Goal: Task Accomplishment & Management: Manage account settings

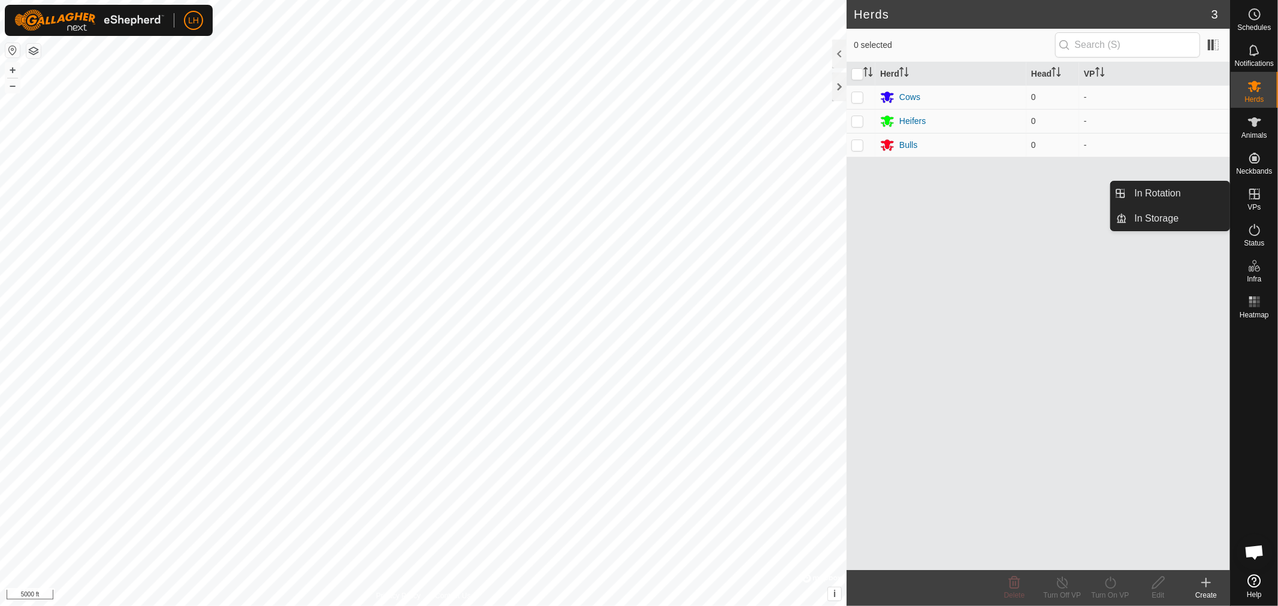
click at [1256, 194] on icon at bounding box center [1254, 194] width 11 height 11
click at [1164, 189] on link "In Rotation" at bounding box center [1179, 194] width 102 height 24
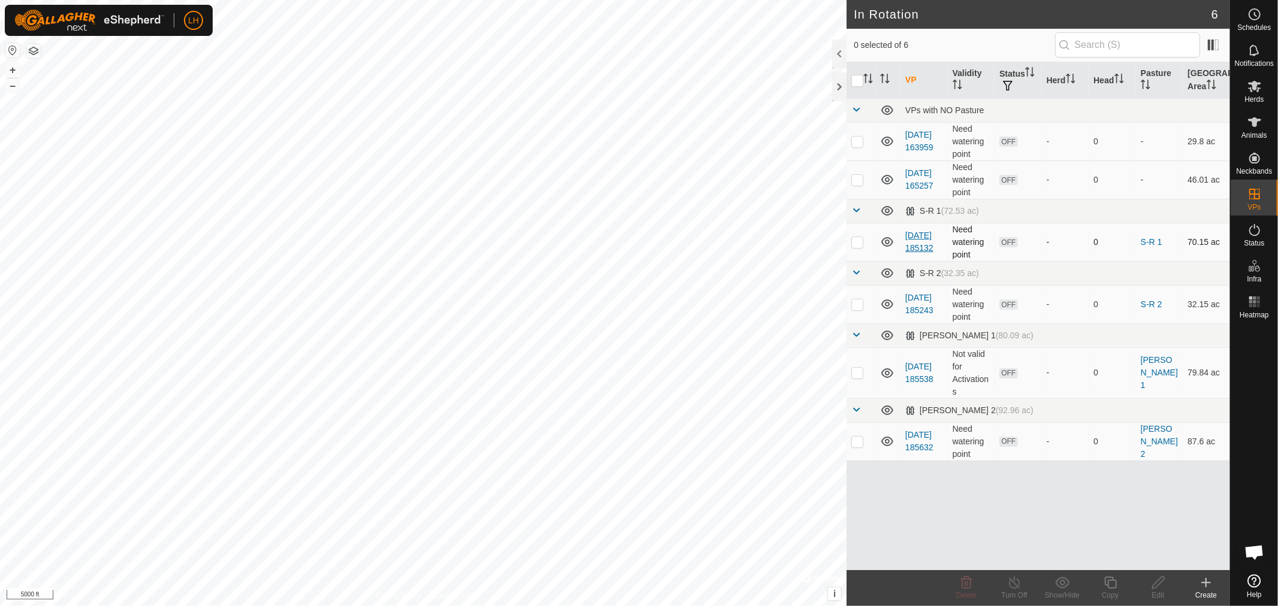
click at [923, 231] on link "[DATE] 185132" at bounding box center [919, 242] width 28 height 22
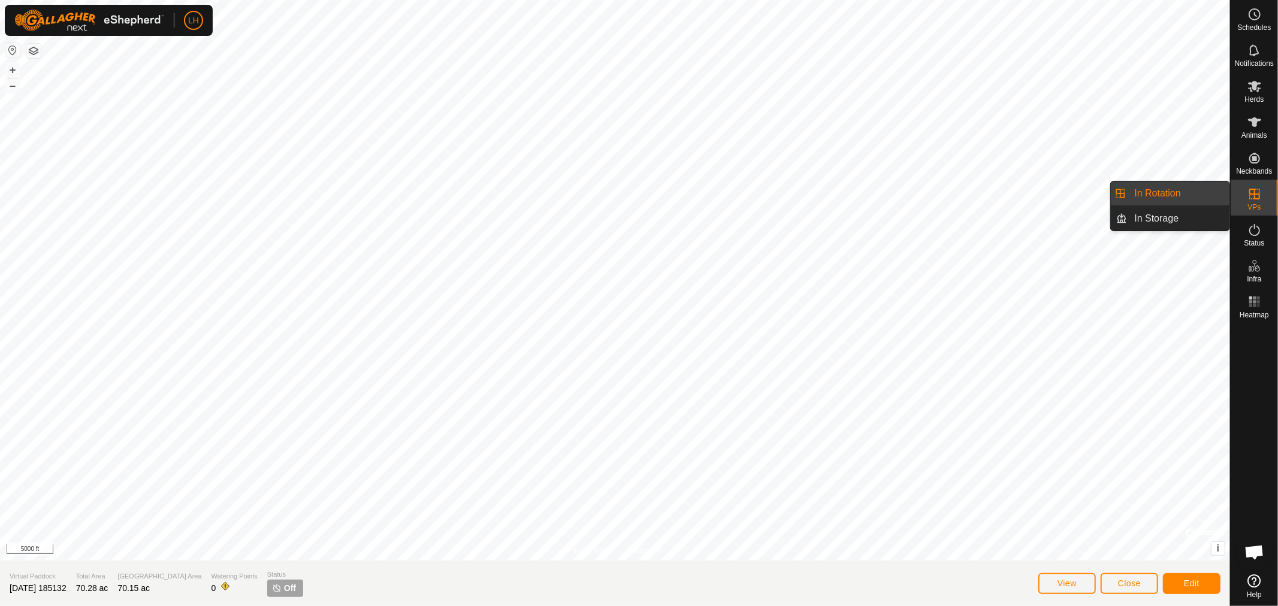
click at [1161, 197] on link "In Rotation" at bounding box center [1179, 194] width 102 height 24
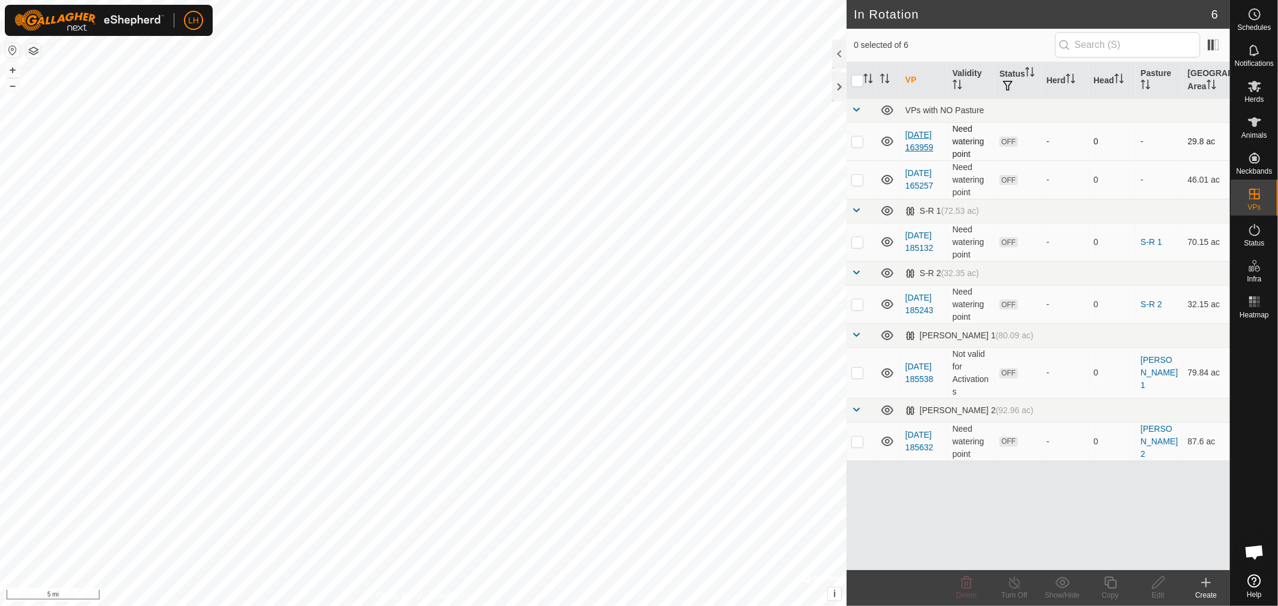
click at [916, 130] on link "[DATE] 163959" at bounding box center [919, 141] width 28 height 22
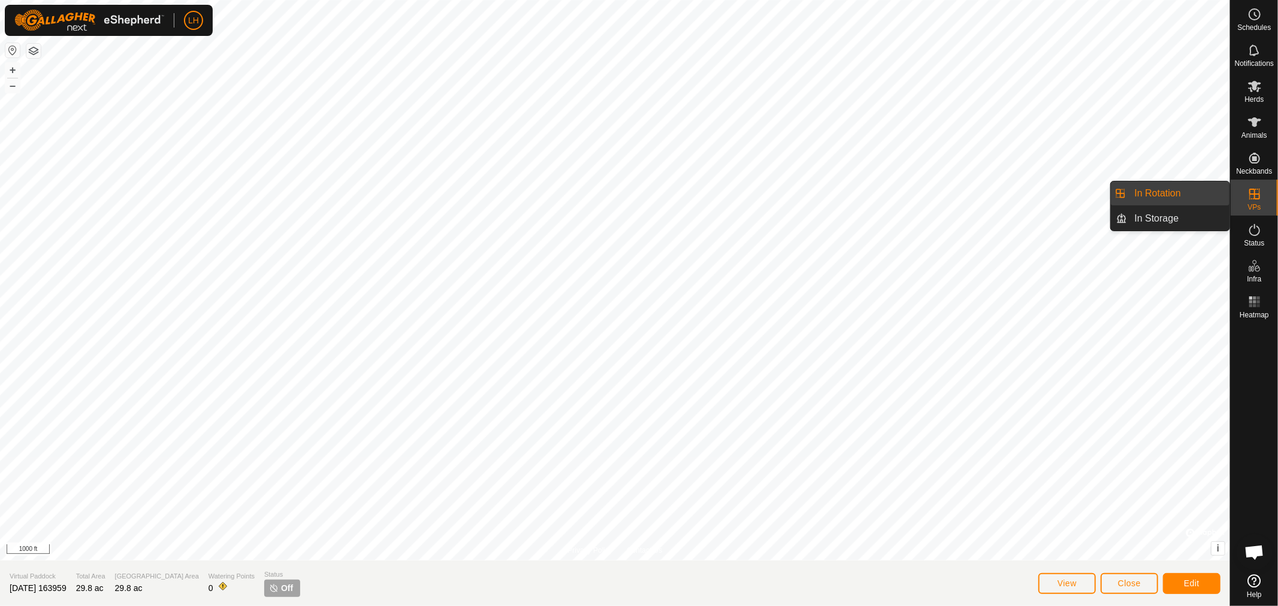
click at [1147, 195] on link "In Rotation" at bounding box center [1179, 194] width 102 height 24
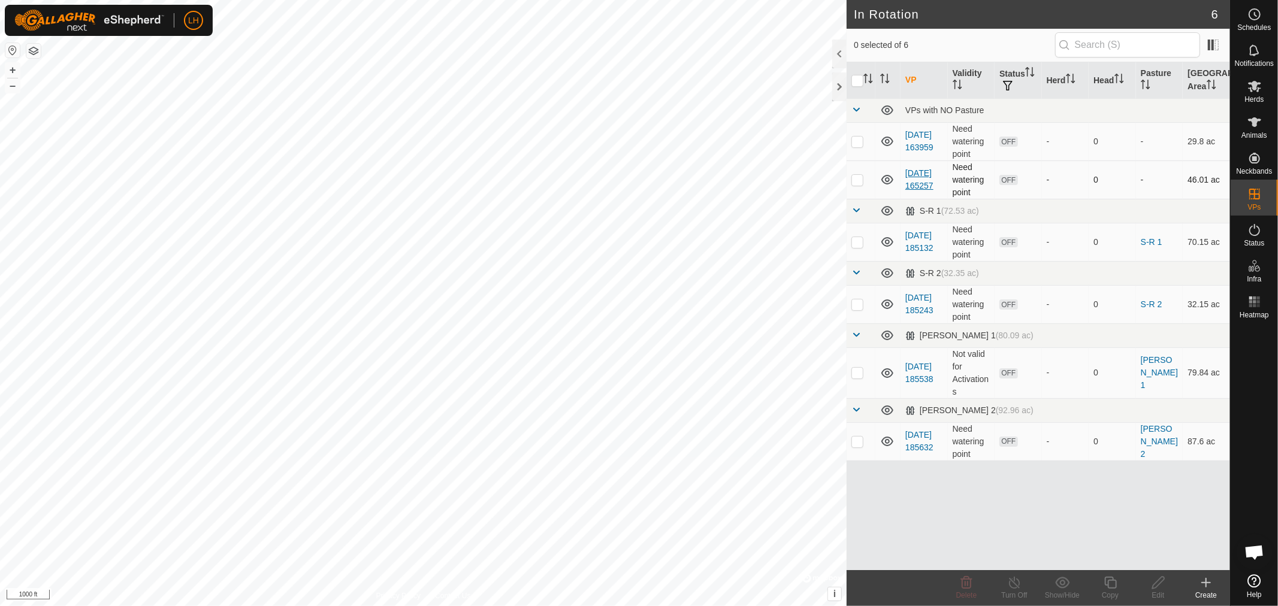
click at [917, 168] on link "[DATE] 165257" at bounding box center [919, 179] width 28 height 22
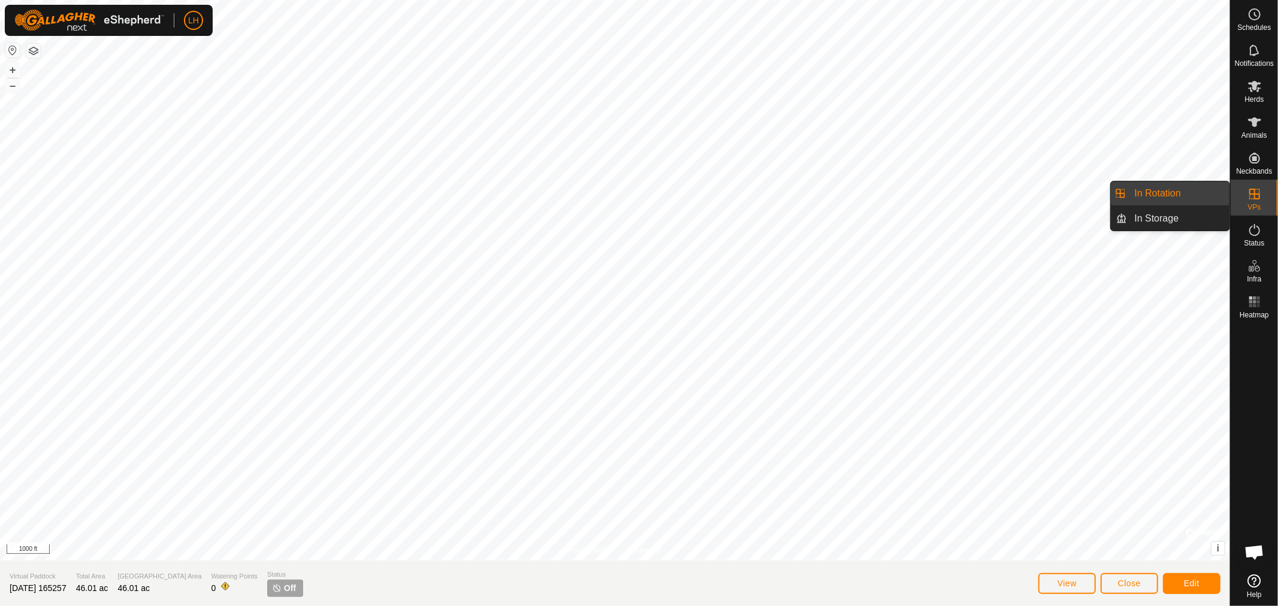
click at [1141, 192] on link "In Rotation" at bounding box center [1179, 194] width 102 height 24
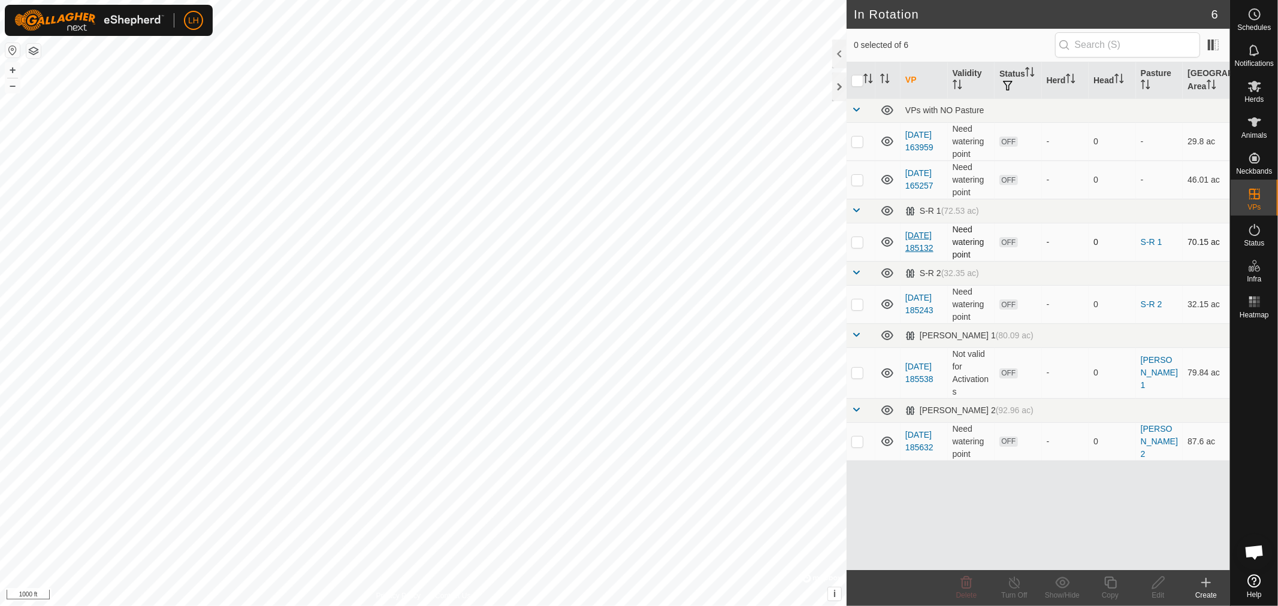
click at [919, 231] on link "[DATE] 185132" at bounding box center [919, 242] width 28 height 22
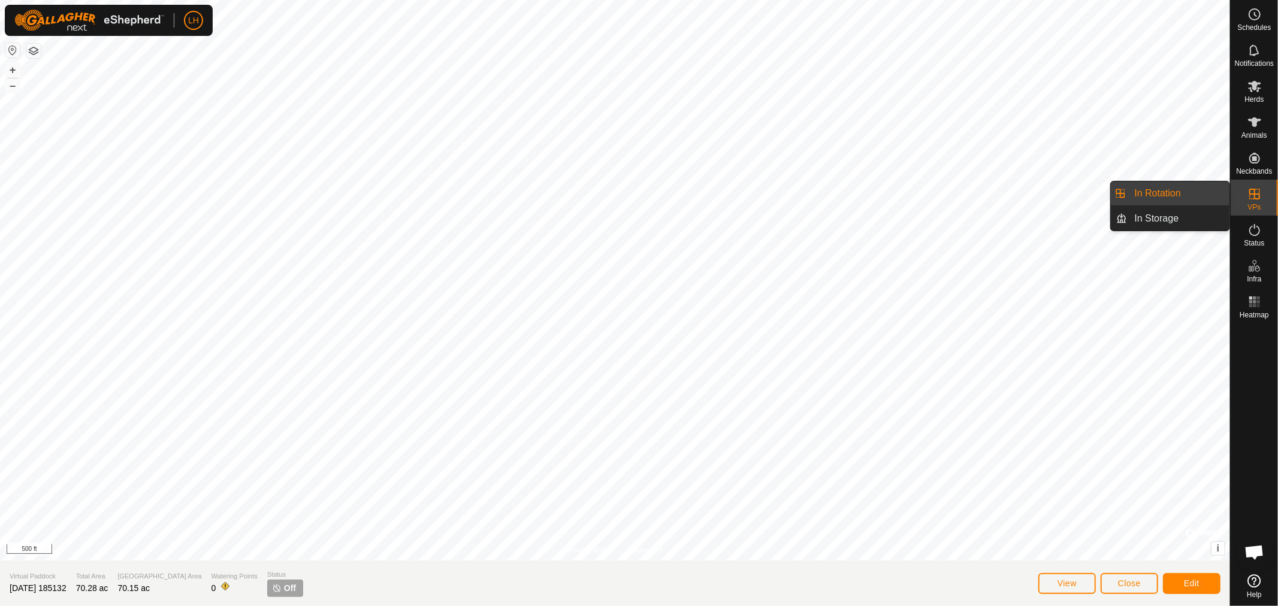
drag, startPoint x: 1219, startPoint y: 194, endPoint x: 1159, endPoint y: 188, distance: 60.8
click at [1159, 188] on link "In Rotation" at bounding box center [1179, 194] width 102 height 24
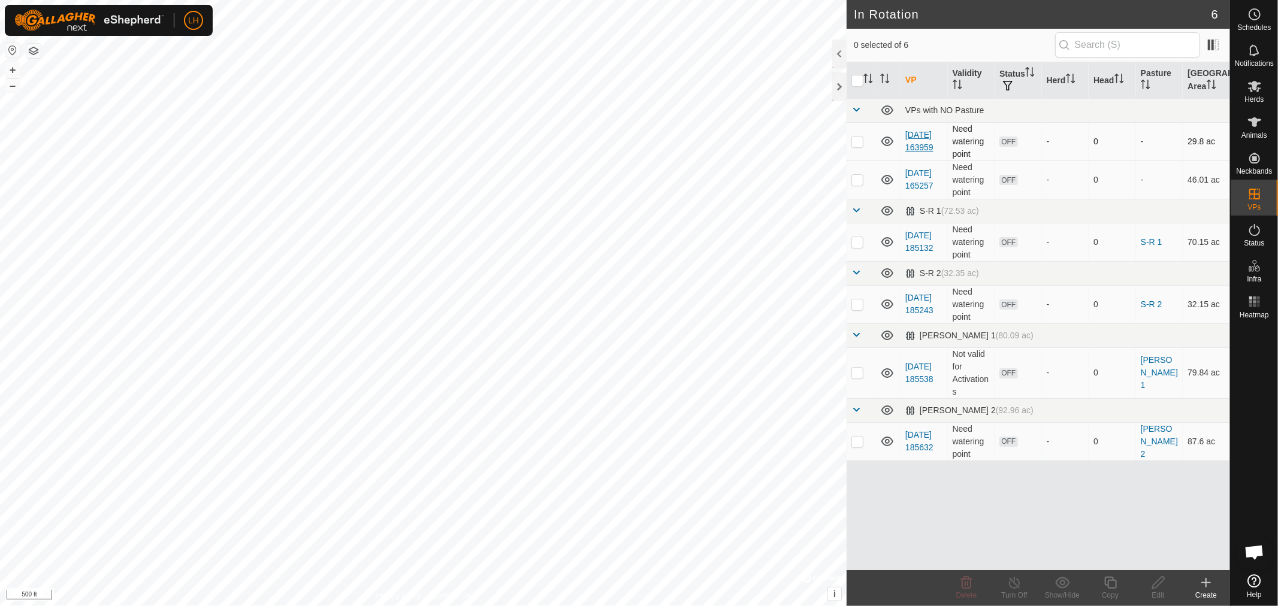
click at [921, 132] on link "[DATE] 163959" at bounding box center [919, 141] width 28 height 22
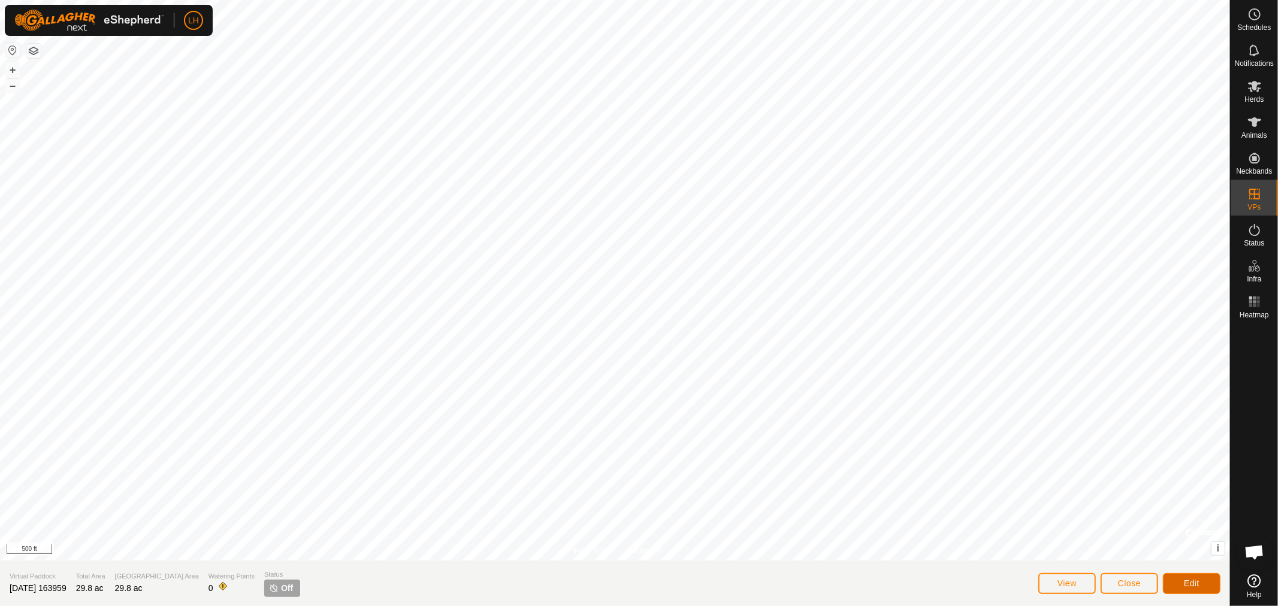
click at [1191, 583] on span "Edit" at bounding box center [1192, 584] width 16 height 10
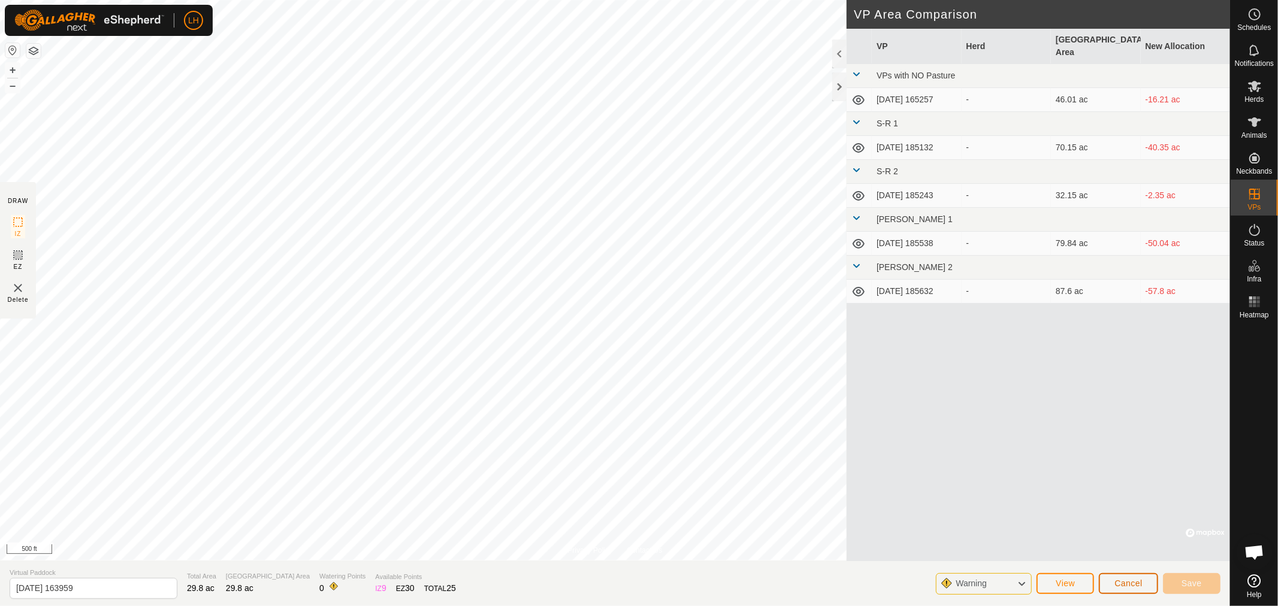
click at [1137, 585] on span "Cancel" at bounding box center [1128, 584] width 28 height 10
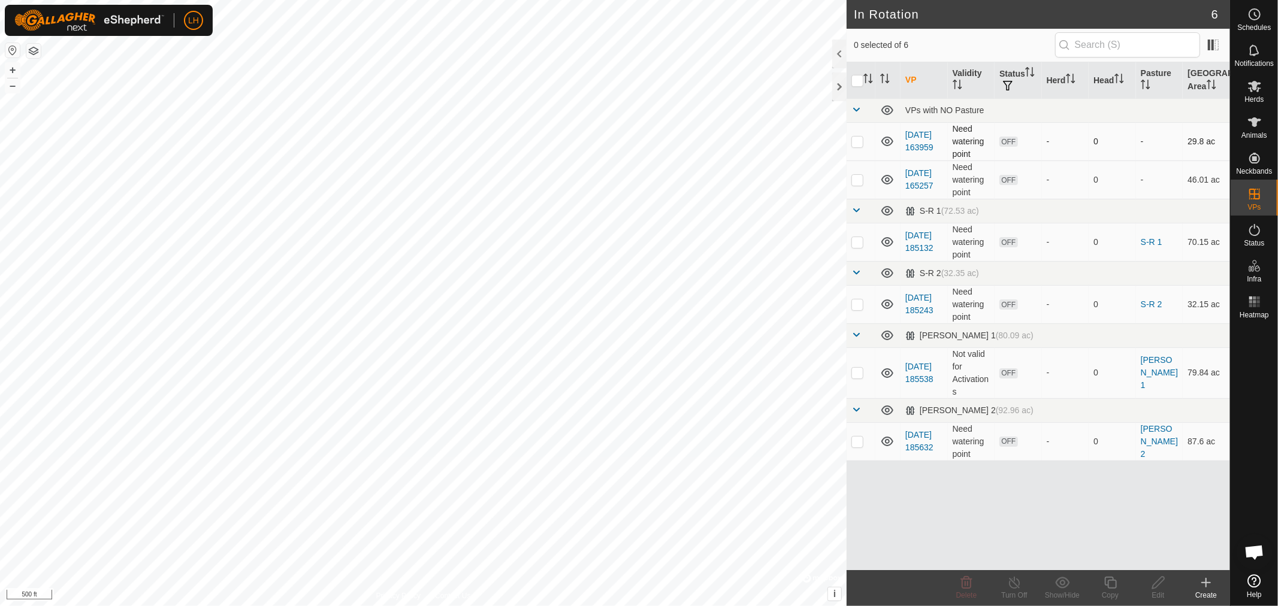
drag, startPoint x: 913, startPoint y: 131, endPoint x: 963, endPoint y: 127, distance: 49.9
click at [963, 127] on td "Need watering point" at bounding box center [971, 141] width 47 height 38
click at [887, 212] on icon at bounding box center [887, 211] width 14 height 14
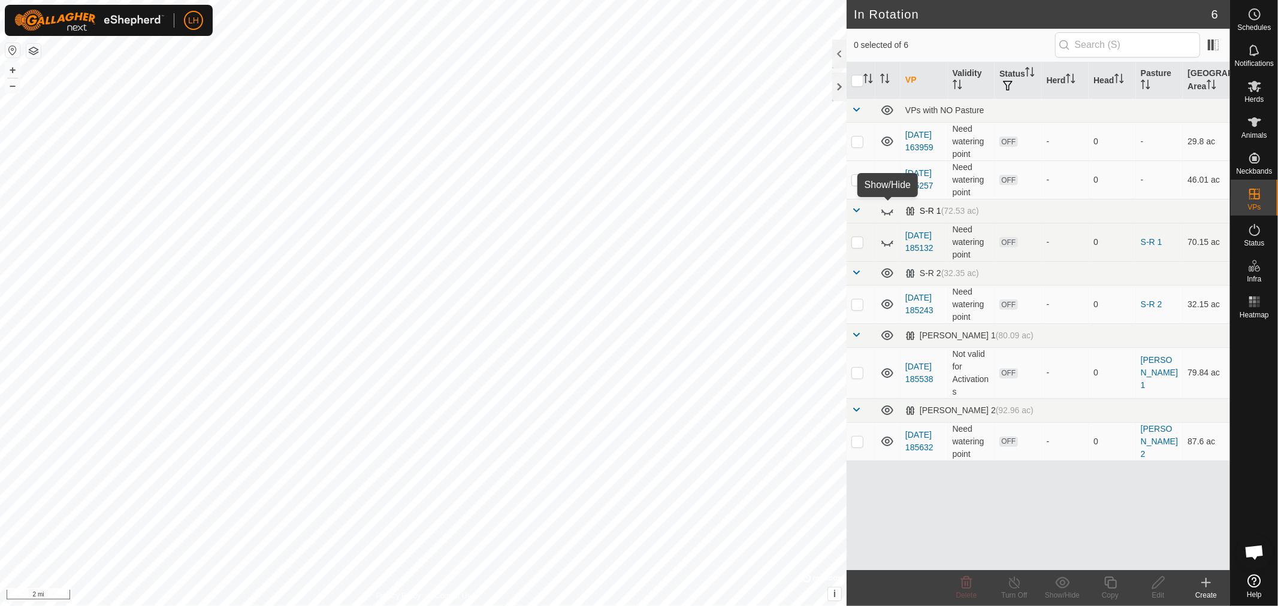
click at [887, 212] on icon at bounding box center [887, 211] width 14 height 14
click at [887, 271] on icon at bounding box center [887, 273] width 14 height 14
click at [886, 337] on icon at bounding box center [887, 336] width 12 height 10
click at [886, 337] on icon at bounding box center [887, 335] width 14 height 14
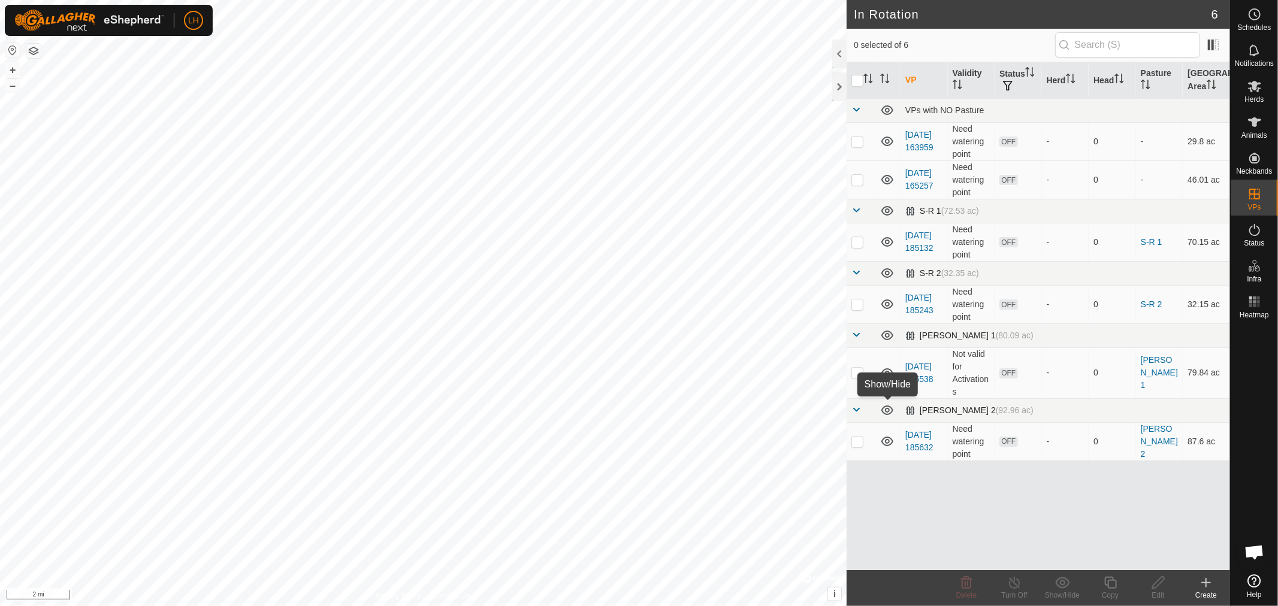
click at [887, 410] on icon at bounding box center [887, 410] width 14 height 14
click at [926, 130] on link "[DATE] 163959" at bounding box center [919, 141] width 28 height 22
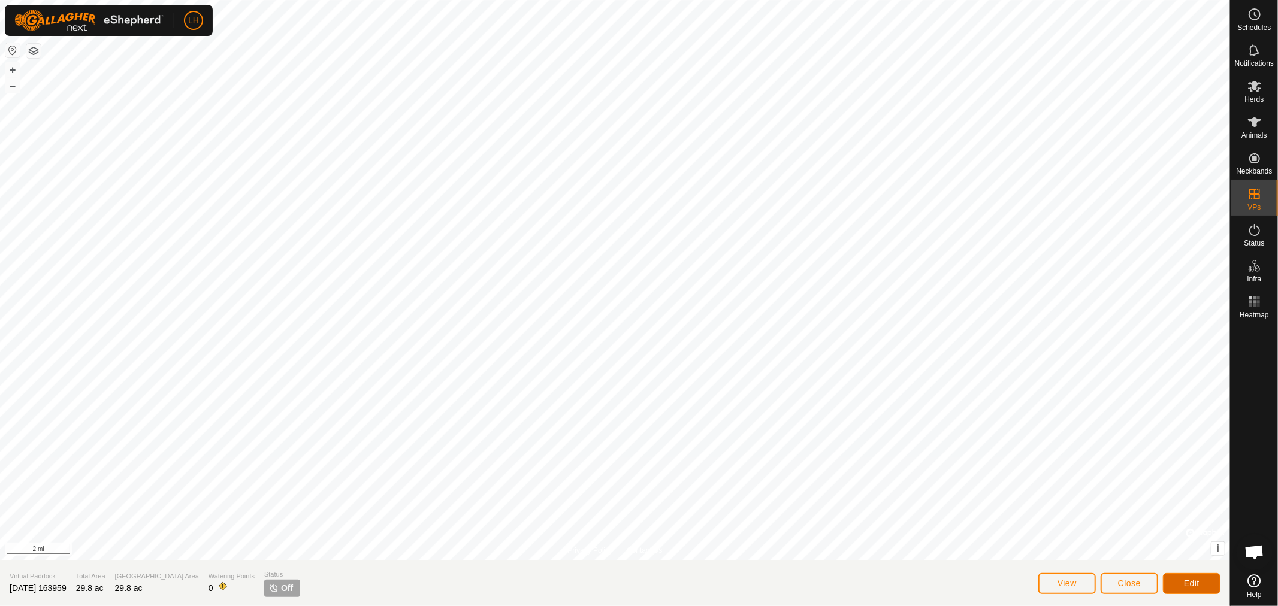
click at [1191, 582] on span "Edit" at bounding box center [1192, 584] width 16 height 10
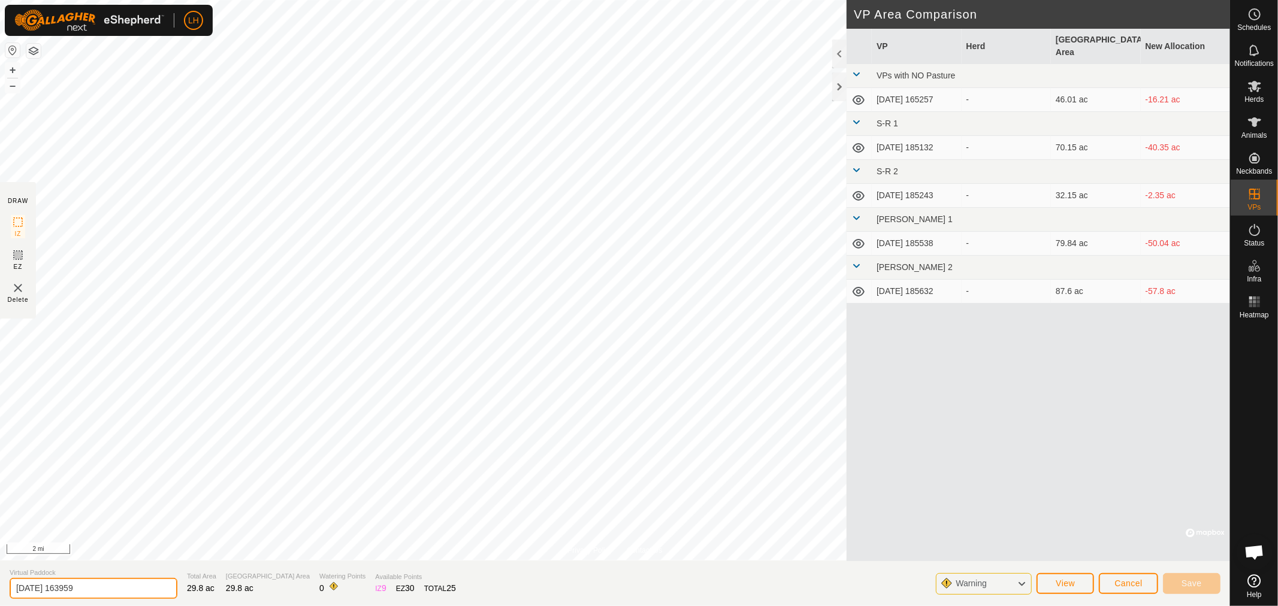
click at [112, 584] on input "[DATE] 163959" at bounding box center [94, 588] width 168 height 21
drag, startPoint x: 112, startPoint y: 584, endPoint x: 1, endPoint y: 576, distance: 111.1
click at [1, 576] on section "Virtual Paddock [DATE] 163959 Total Area 29.8 ac [GEOGRAPHIC_DATA] Area 29.8 ac…" at bounding box center [615, 584] width 1230 height 46
click at [1128, 585] on span "Cancel" at bounding box center [1128, 584] width 28 height 10
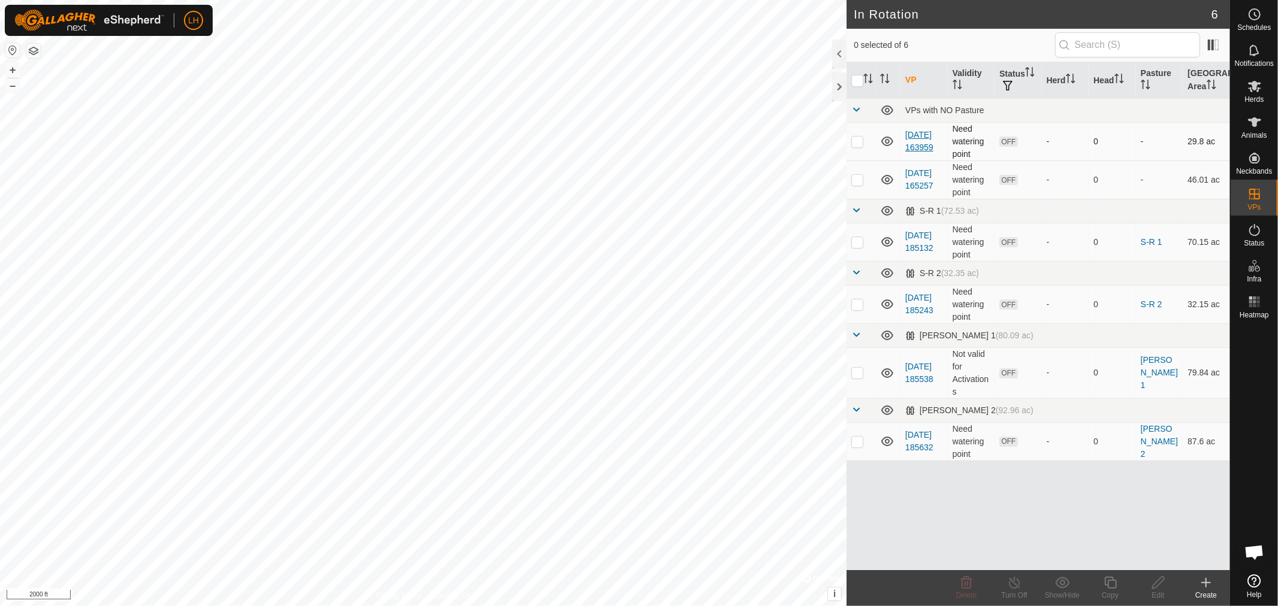
click at [922, 130] on link "[DATE] 163959" at bounding box center [919, 141] width 28 height 22
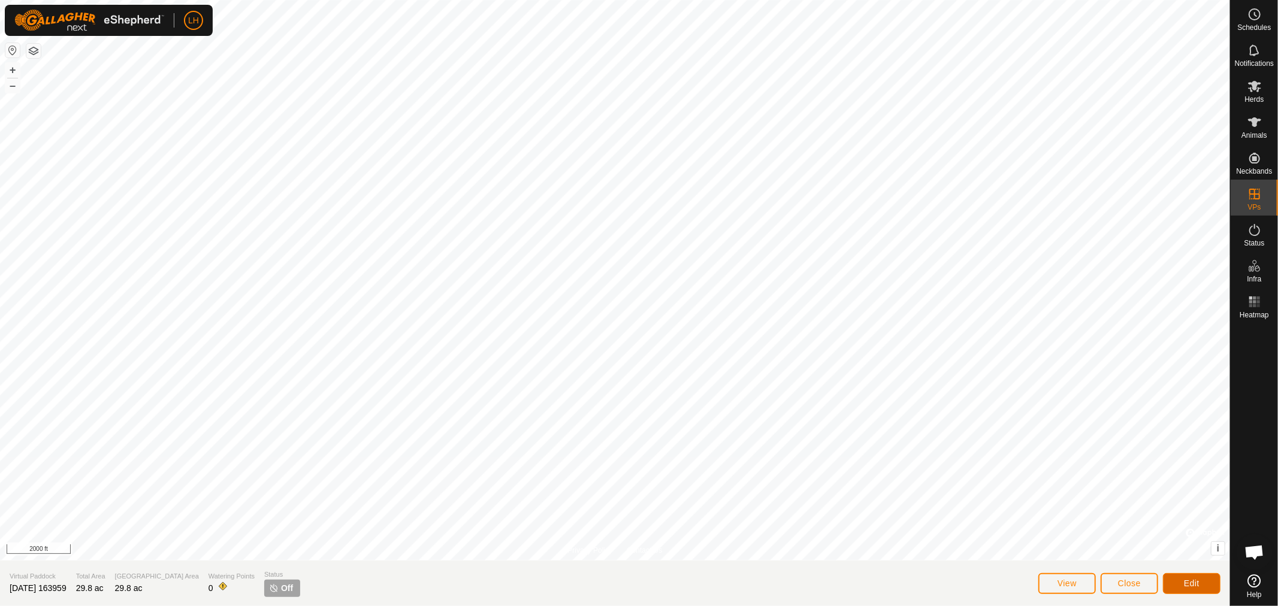
click at [1191, 579] on span "Edit" at bounding box center [1192, 584] width 16 height 10
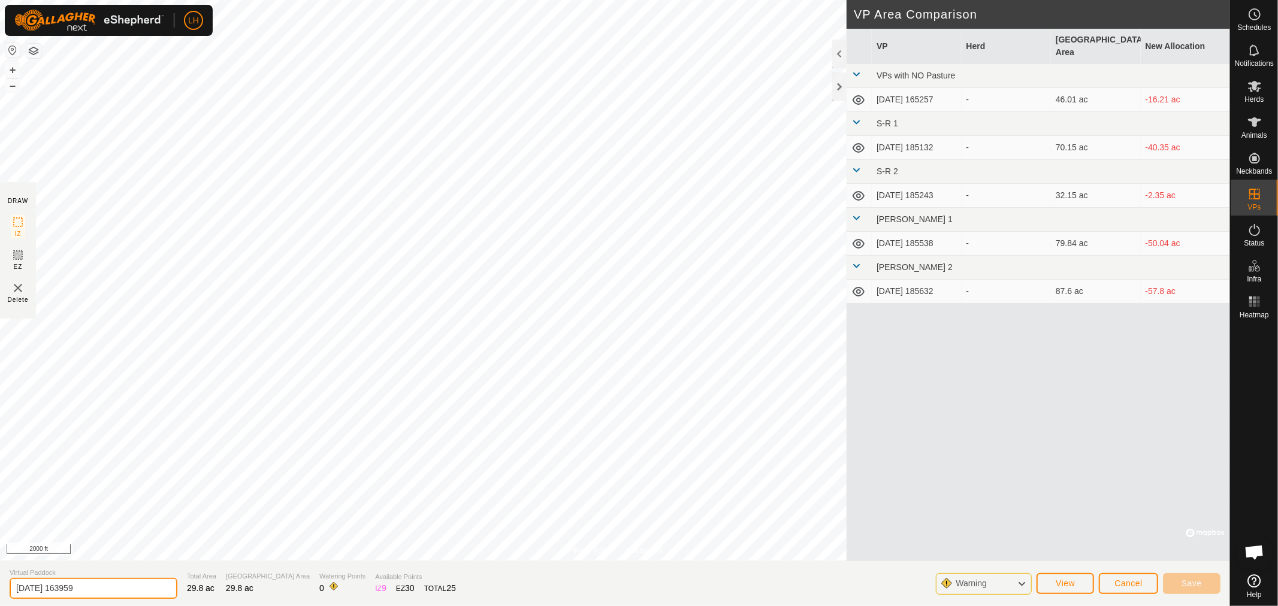
drag, startPoint x: 98, startPoint y: 583, endPoint x: 0, endPoint y: 578, distance: 98.4
click at [0, 578] on section "Virtual Paddock [DATE] 163959 Total Area 29.8 ac [GEOGRAPHIC_DATA] Area 29.8 ac…" at bounding box center [615, 584] width 1230 height 46
type input "[GEOGRAPHIC_DATA]"
click at [1201, 577] on button "Save" at bounding box center [1192, 583] width 58 height 21
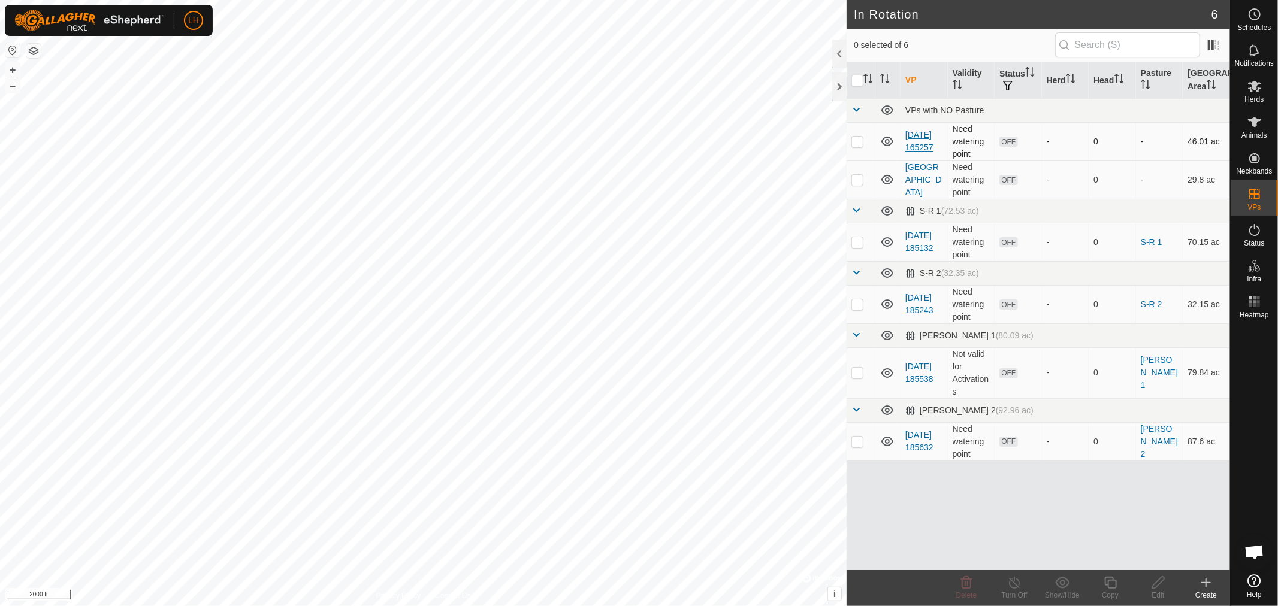
click at [920, 130] on link "[DATE] 165257" at bounding box center [919, 141] width 28 height 22
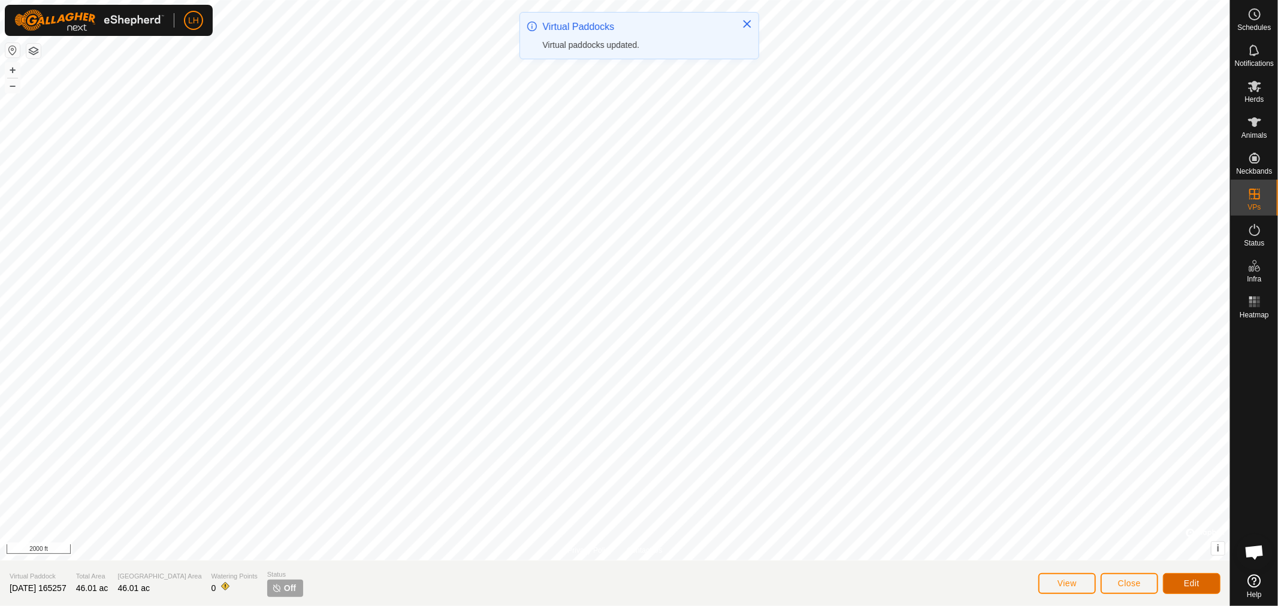
click at [1183, 582] on button "Edit" at bounding box center [1192, 583] width 58 height 21
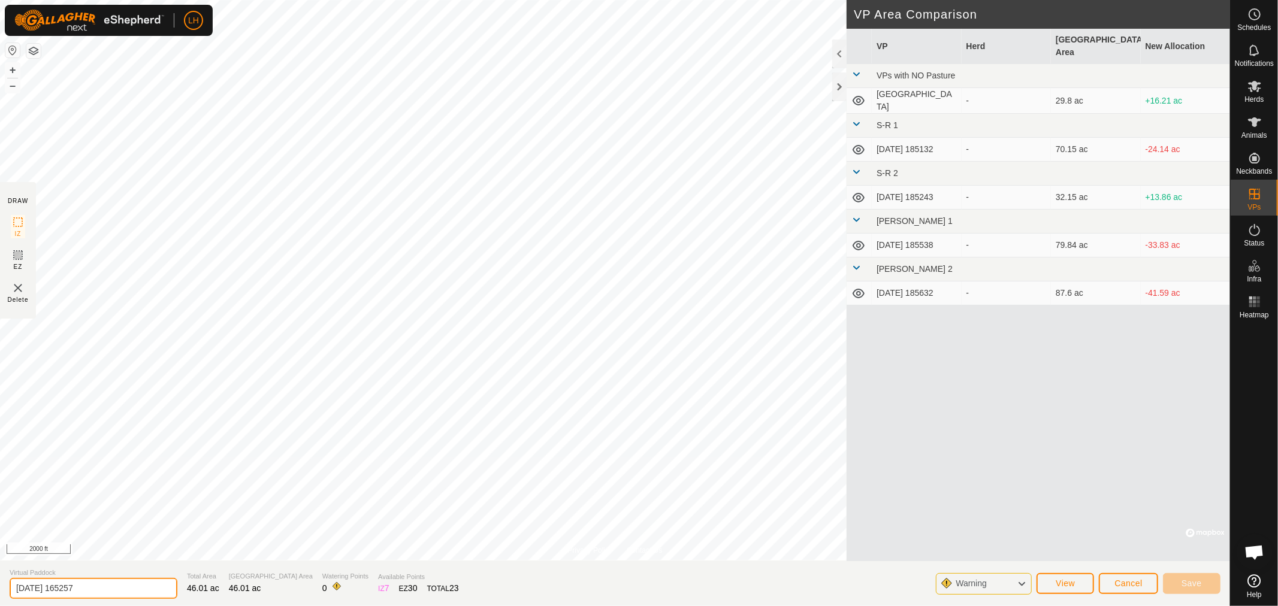
drag, startPoint x: 98, startPoint y: 590, endPoint x: 0, endPoint y: 579, distance: 98.2
click at [0, 579] on section "Virtual Paddock [DATE] 165257 Total Area 46.01 ac Grazing Area 46.01 ac Waterin…" at bounding box center [615, 584] width 1230 height 46
type input "[GEOGRAPHIC_DATA]"
click at [1197, 584] on span "Save" at bounding box center [1192, 584] width 20 height 10
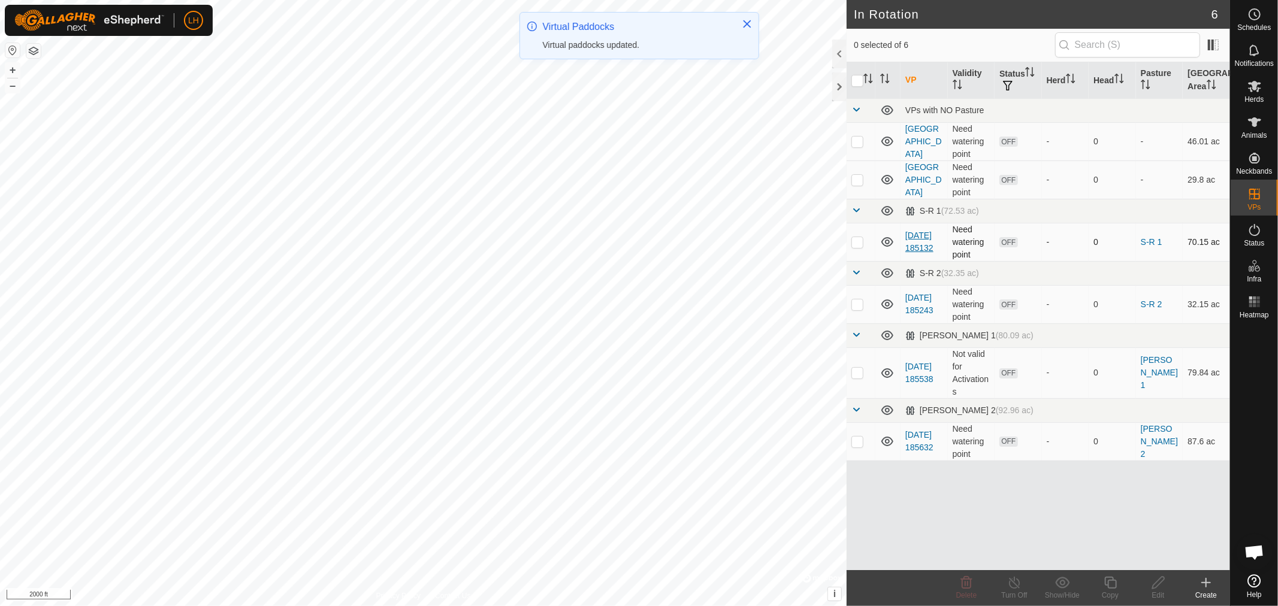
click at [916, 231] on link "[DATE] 185132" at bounding box center [919, 242] width 28 height 22
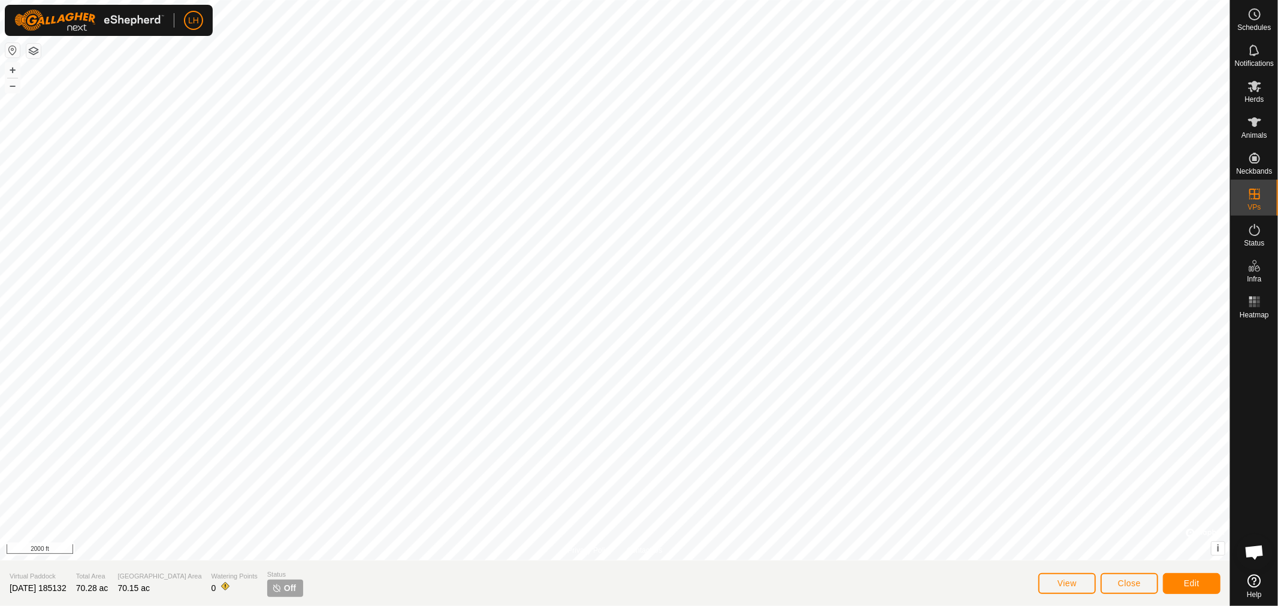
click at [67, 589] on span "[DATE] 185132" at bounding box center [38, 589] width 57 height 10
click at [1173, 571] on div "Edit" at bounding box center [1192, 583] width 58 height 29
click at [1189, 580] on span "Edit" at bounding box center [1192, 584] width 16 height 10
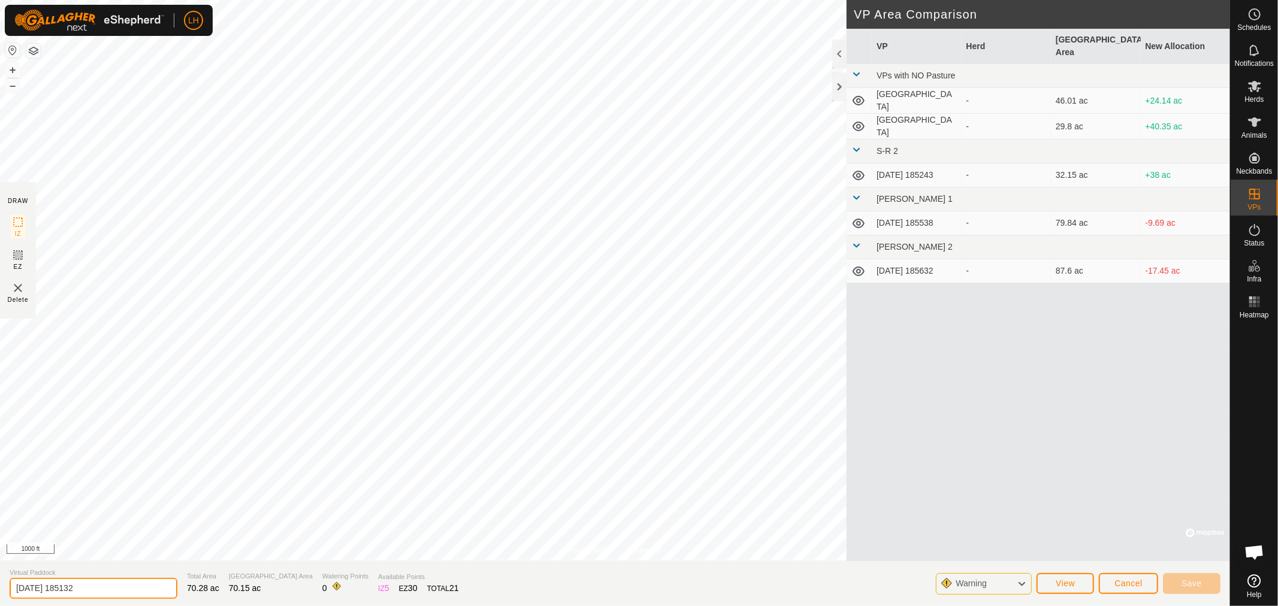
drag, startPoint x: 108, startPoint y: 588, endPoint x: 0, endPoint y: 575, distance: 108.6
click at [0, 575] on section "Virtual Paddock [DATE] 185132 Total Area 70.28 ac Grazing Area 70.15 ac Waterin…" at bounding box center [615, 584] width 1230 height 46
type input "Rockwall"
click at [1194, 583] on span "Save" at bounding box center [1192, 584] width 20 height 10
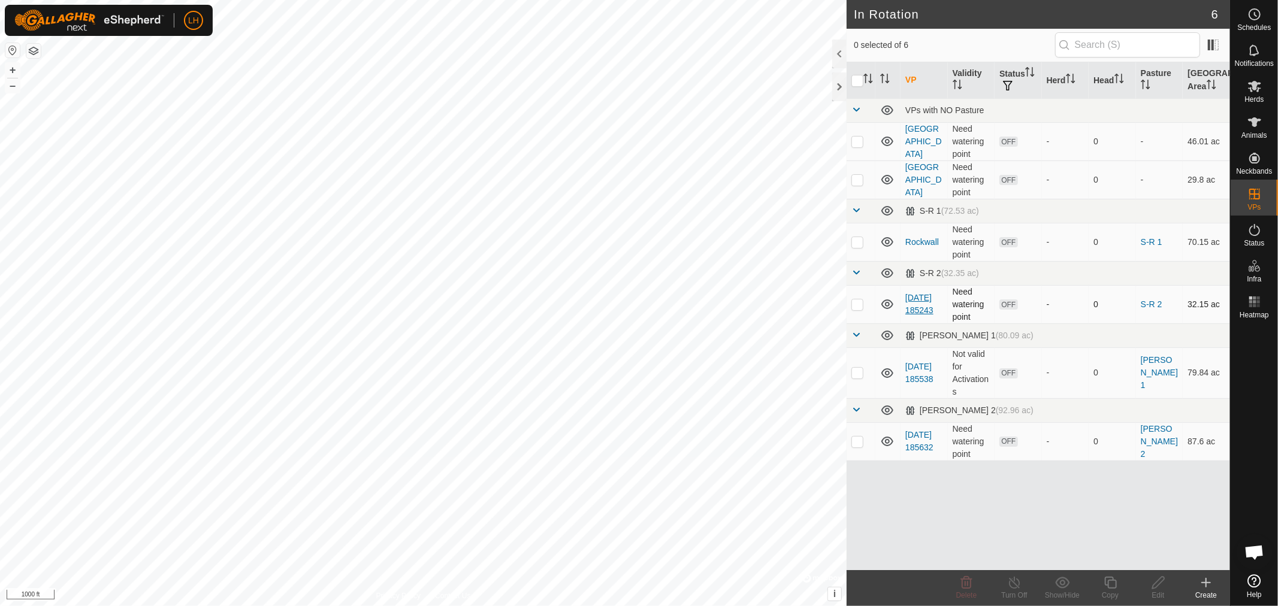
click at [920, 293] on link "[DATE] 185243" at bounding box center [919, 304] width 28 height 22
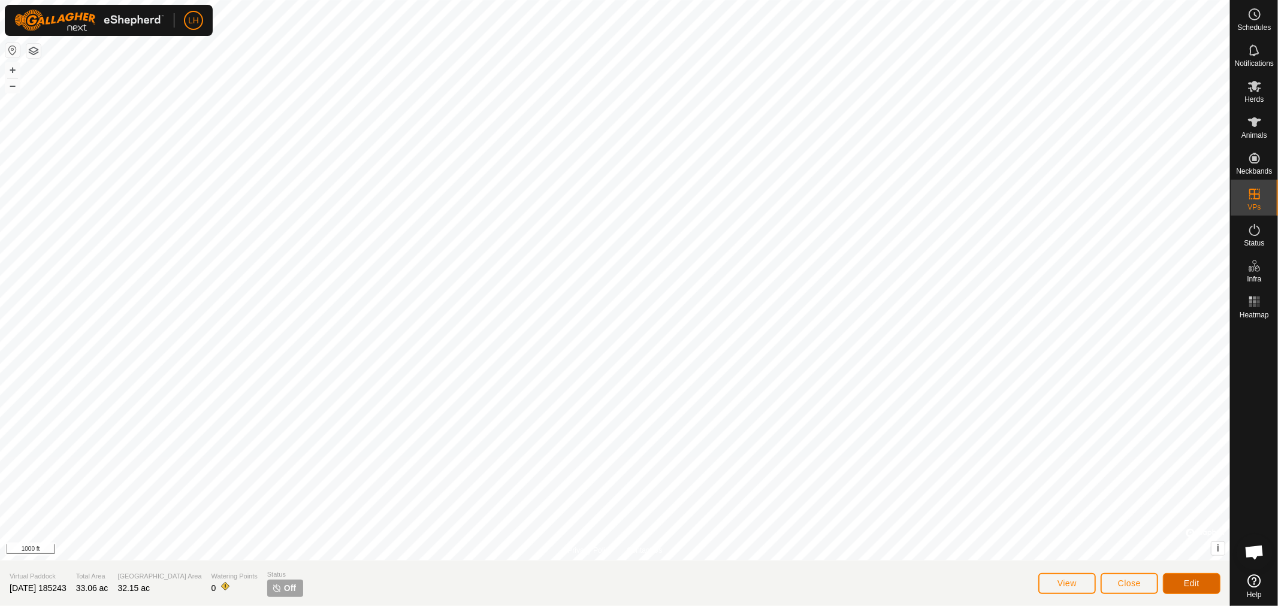
click at [1188, 584] on span "Edit" at bounding box center [1192, 584] width 16 height 10
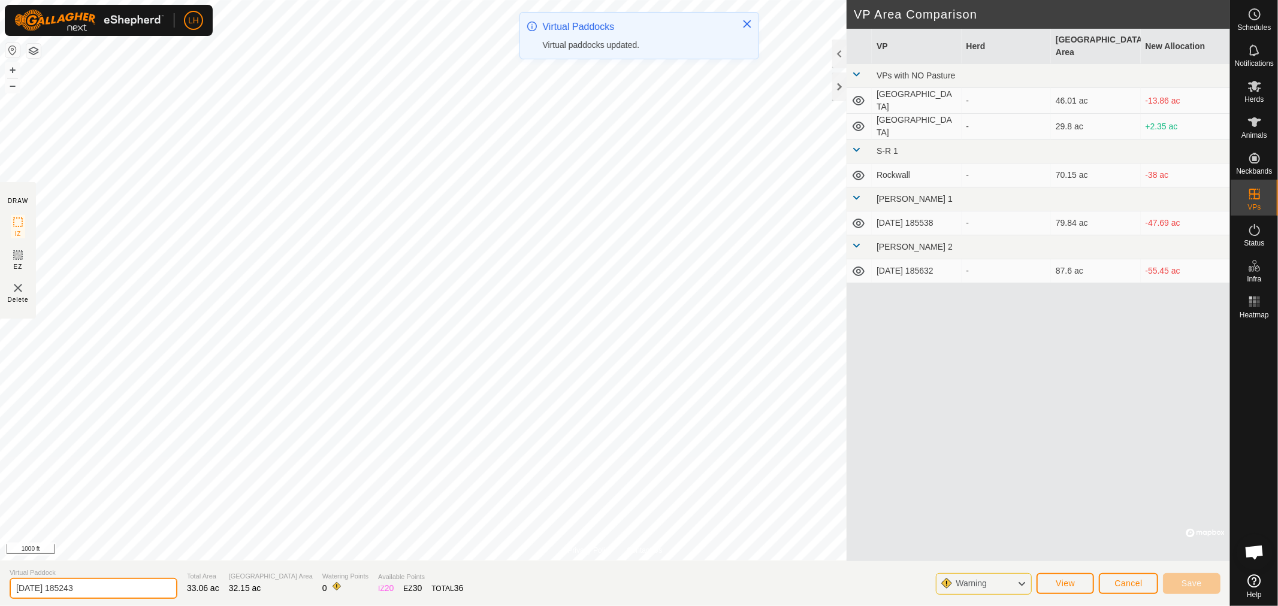
drag, startPoint x: 99, startPoint y: 589, endPoint x: 0, endPoint y: 581, distance: 99.8
click at [0, 581] on section "Virtual Paddock [DATE] 185243 Total Area 33.06 ac Grazing Area 32.15 ac Waterin…" at bounding box center [615, 584] width 1230 height 46
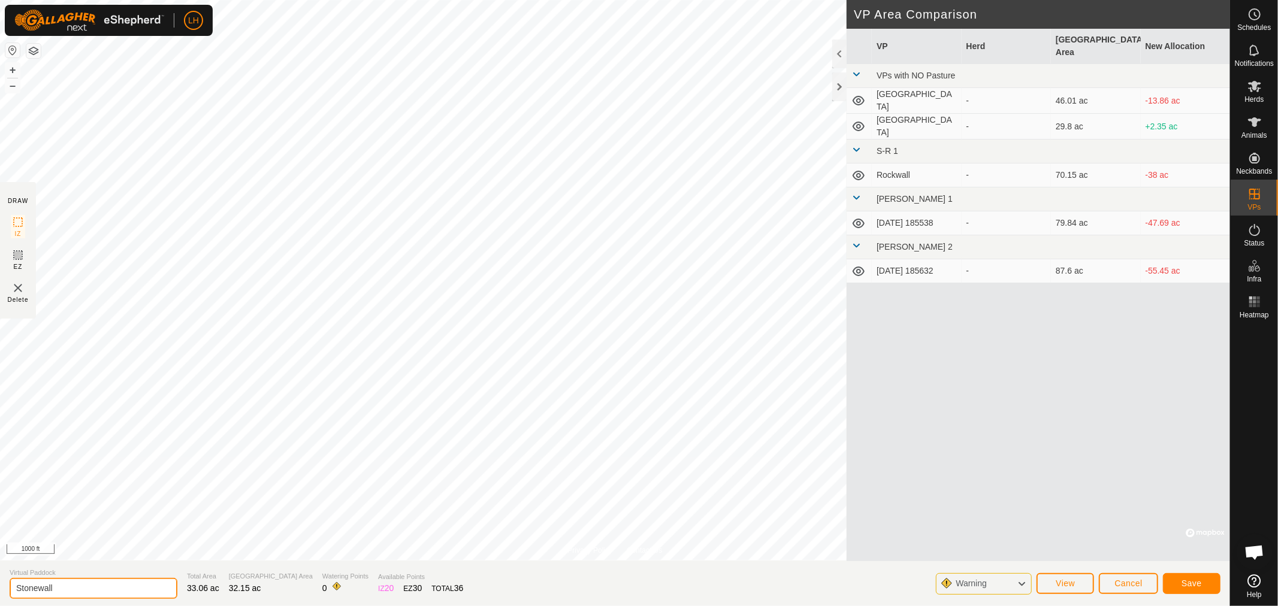
type input "Stonewall"
click at [1195, 586] on span "Save" at bounding box center [1192, 584] width 20 height 10
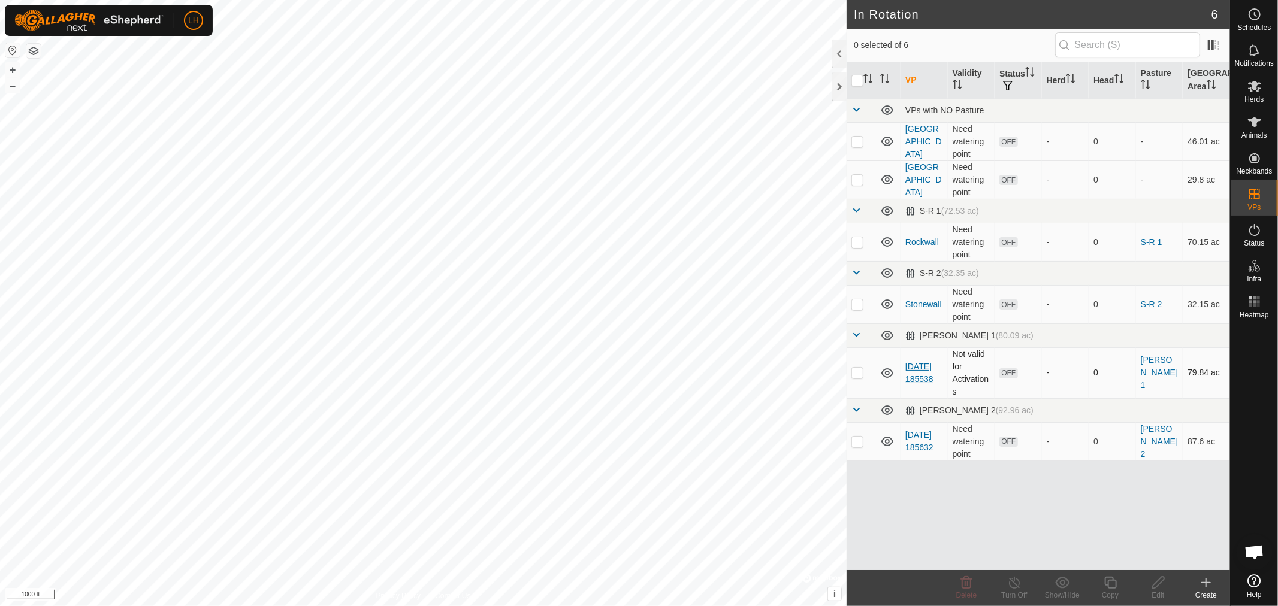
click at [920, 362] on link "[DATE] 185538" at bounding box center [919, 373] width 28 height 22
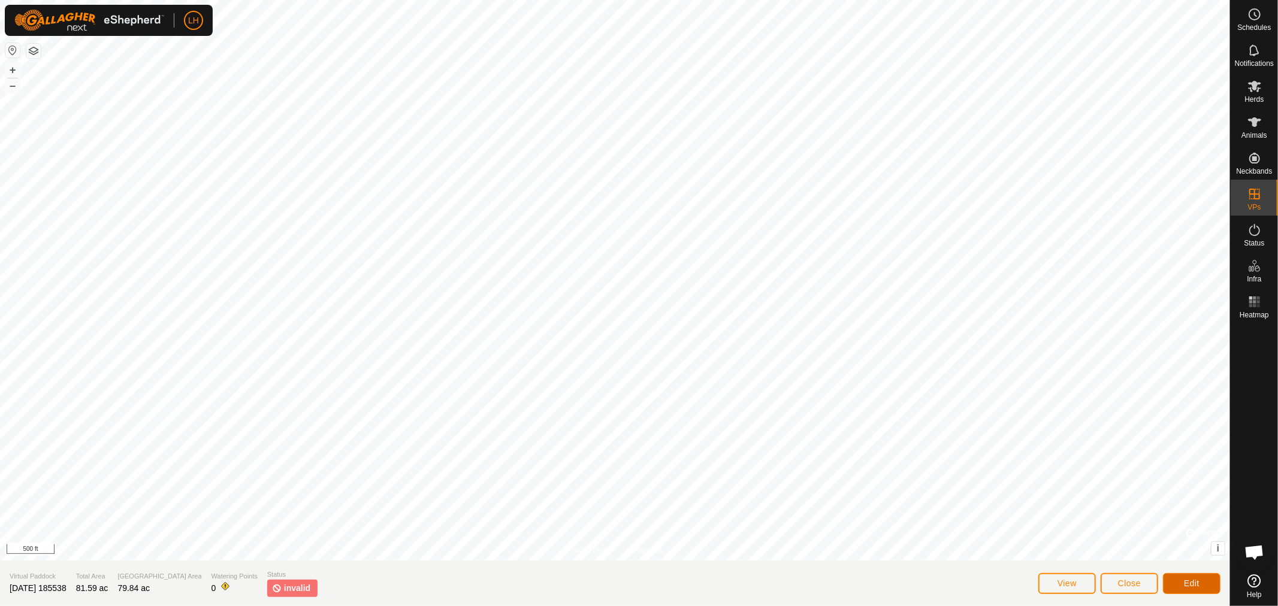
click at [1194, 579] on span "Edit" at bounding box center [1192, 584] width 16 height 10
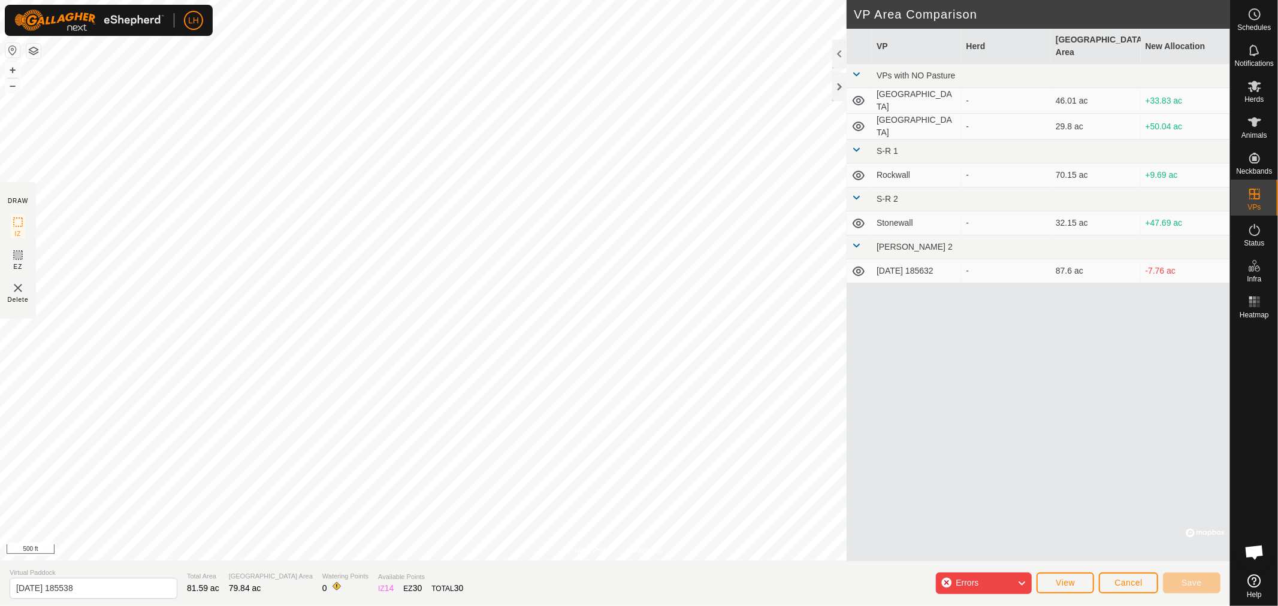
click at [1023, 581] on icon at bounding box center [1022, 584] width 10 height 16
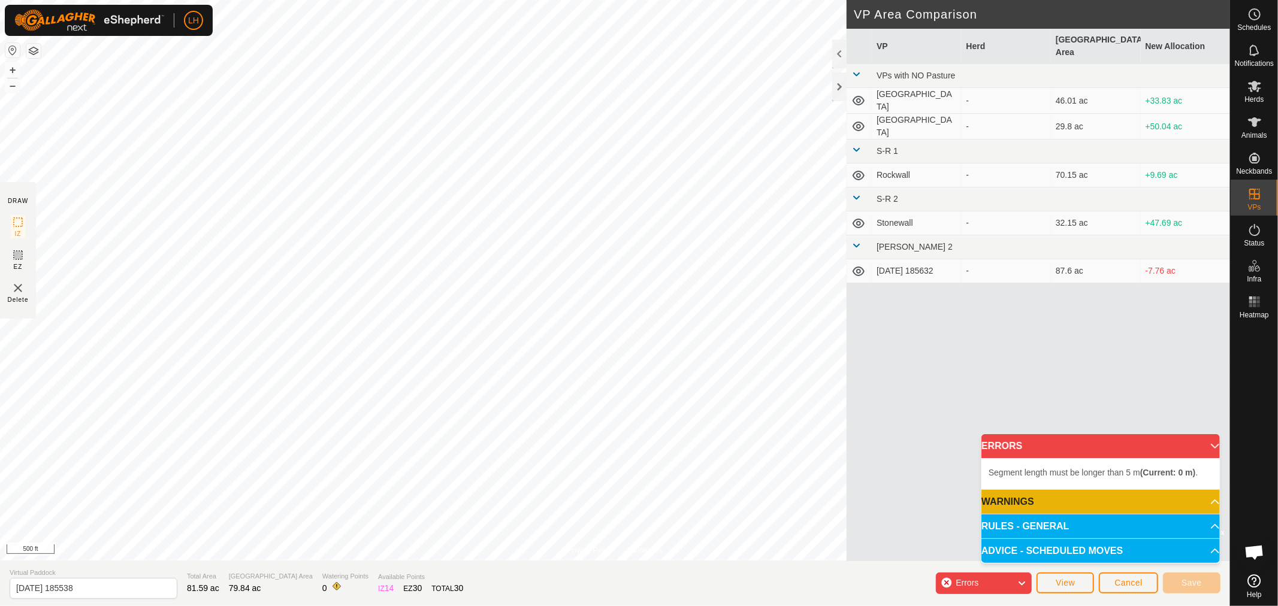
click at [949, 582] on div "Errors" at bounding box center [984, 584] width 96 height 22
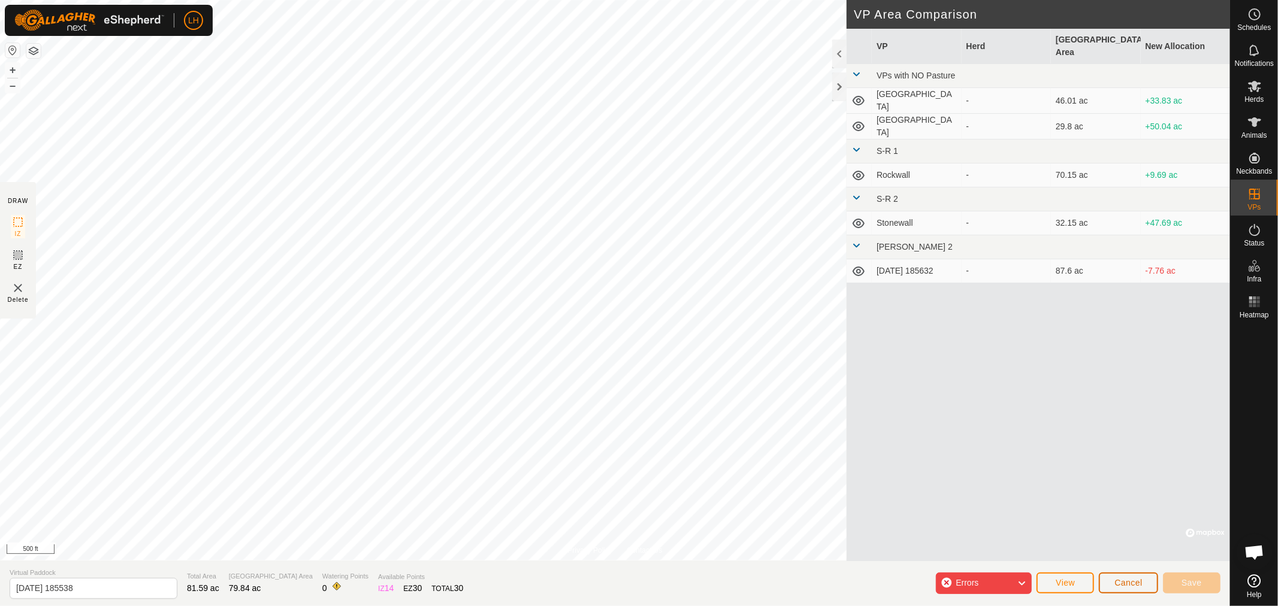
click at [1129, 586] on span "Cancel" at bounding box center [1128, 583] width 28 height 10
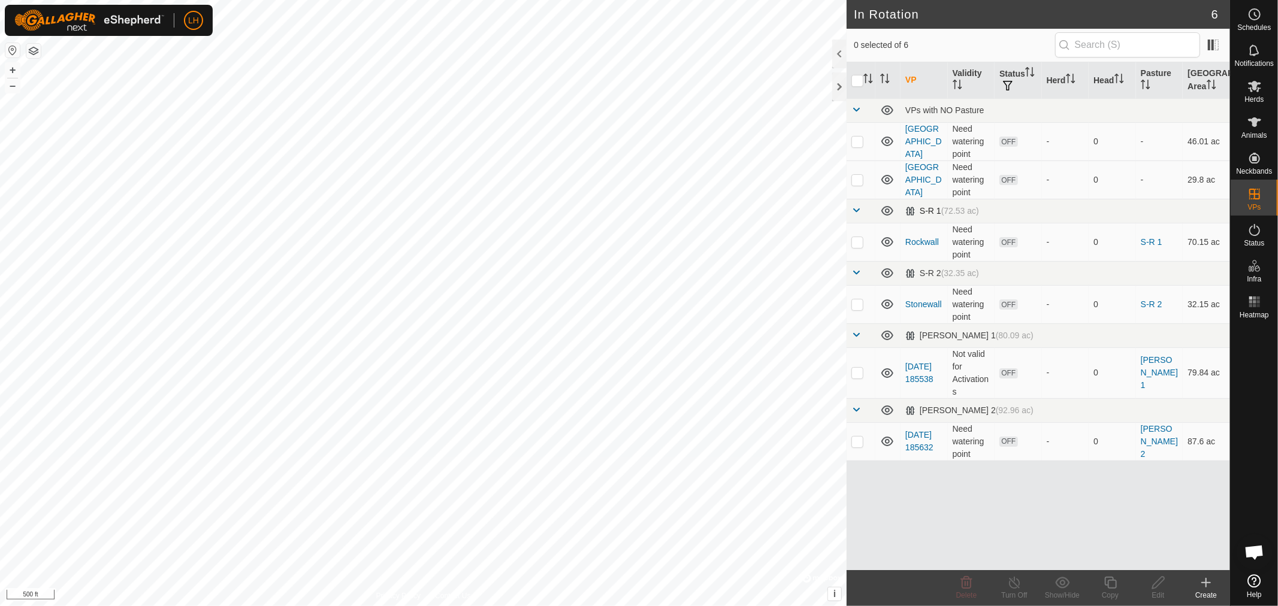
click at [931, 210] on div "S-R 1 (72.53 ac)" at bounding box center [942, 211] width 74 height 10
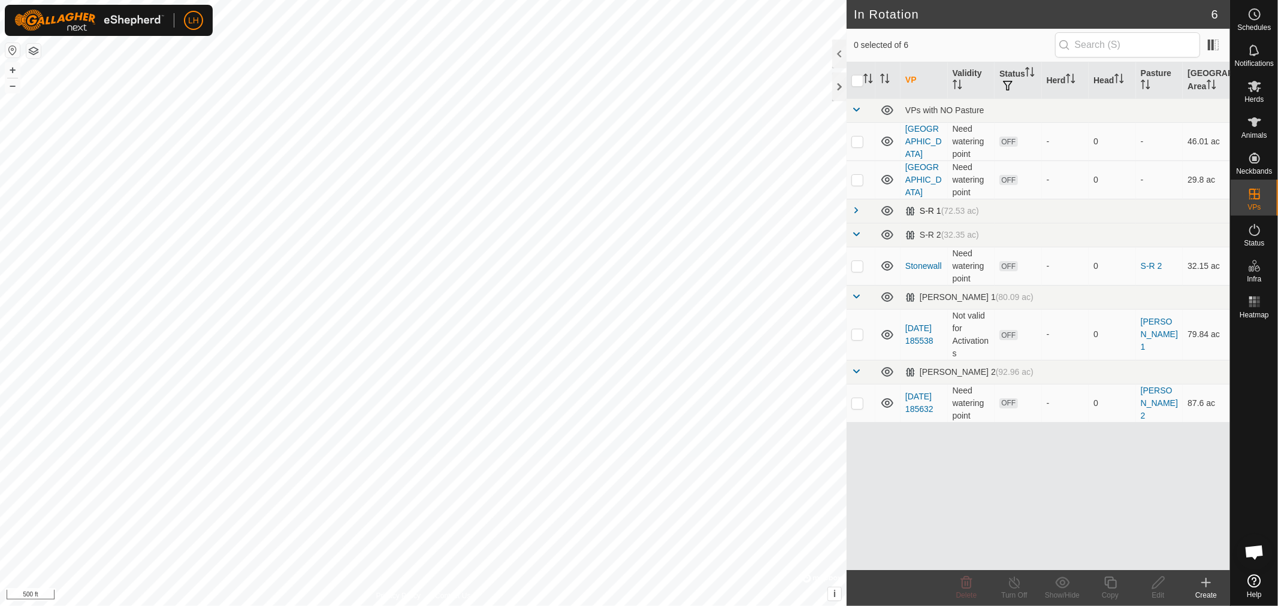
click at [931, 210] on div "S-R 1 (72.53 ac)" at bounding box center [942, 211] width 74 height 10
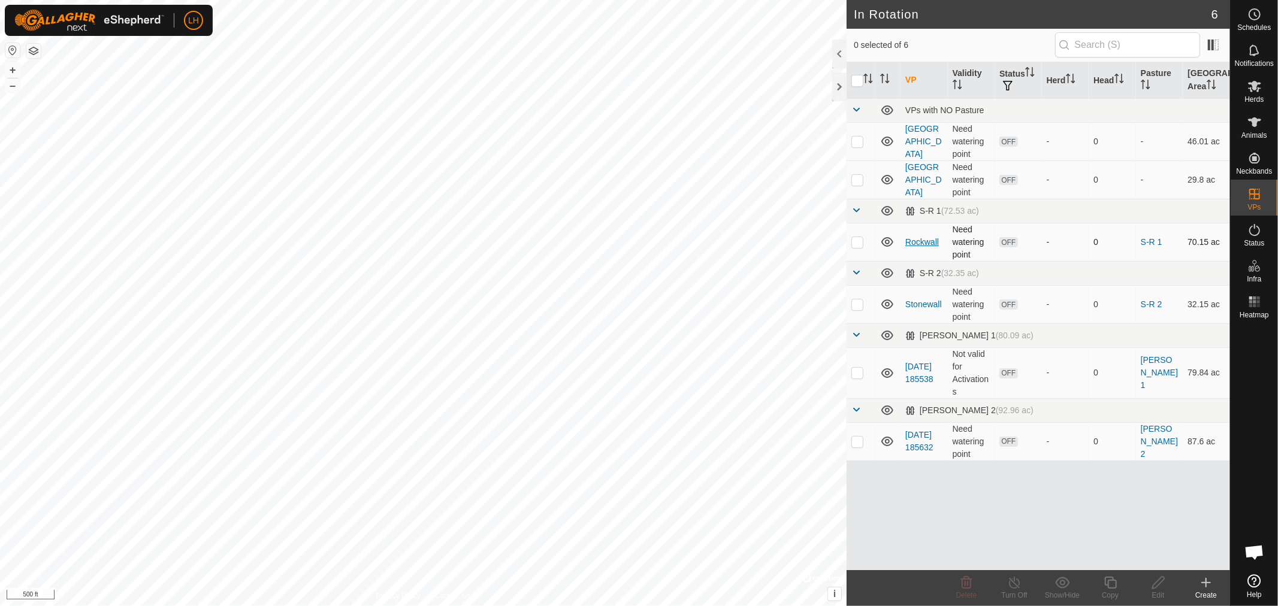
click at [919, 243] on link "Rockwall" at bounding box center [922, 242] width 34 height 10
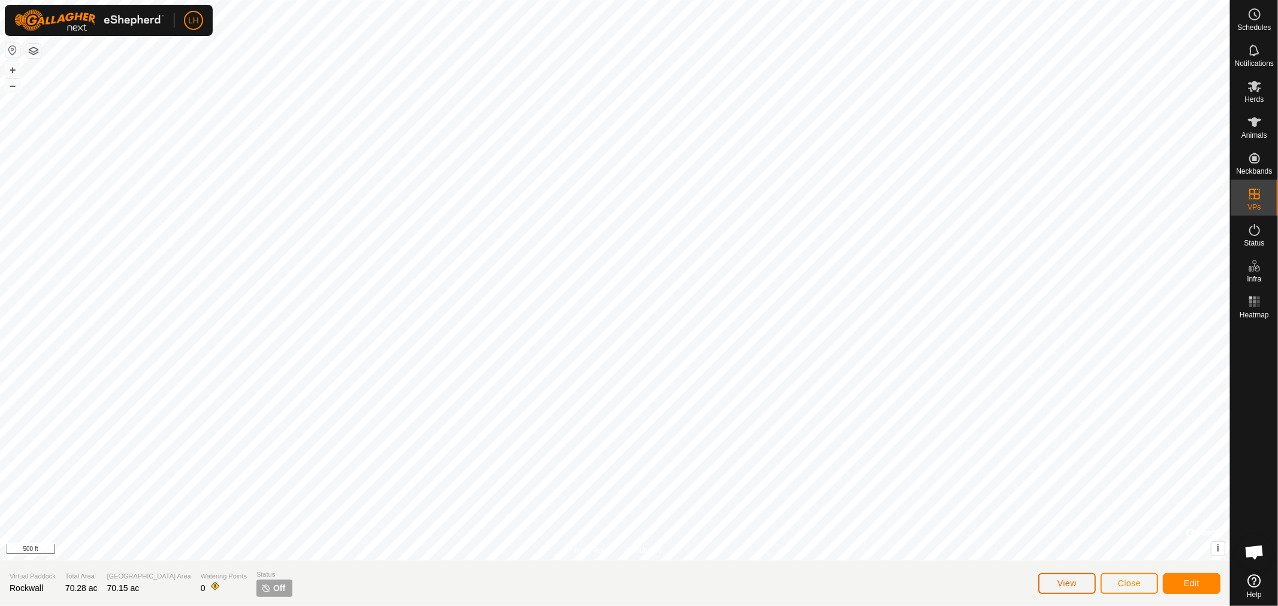
click at [1062, 579] on span "View" at bounding box center [1067, 584] width 19 height 10
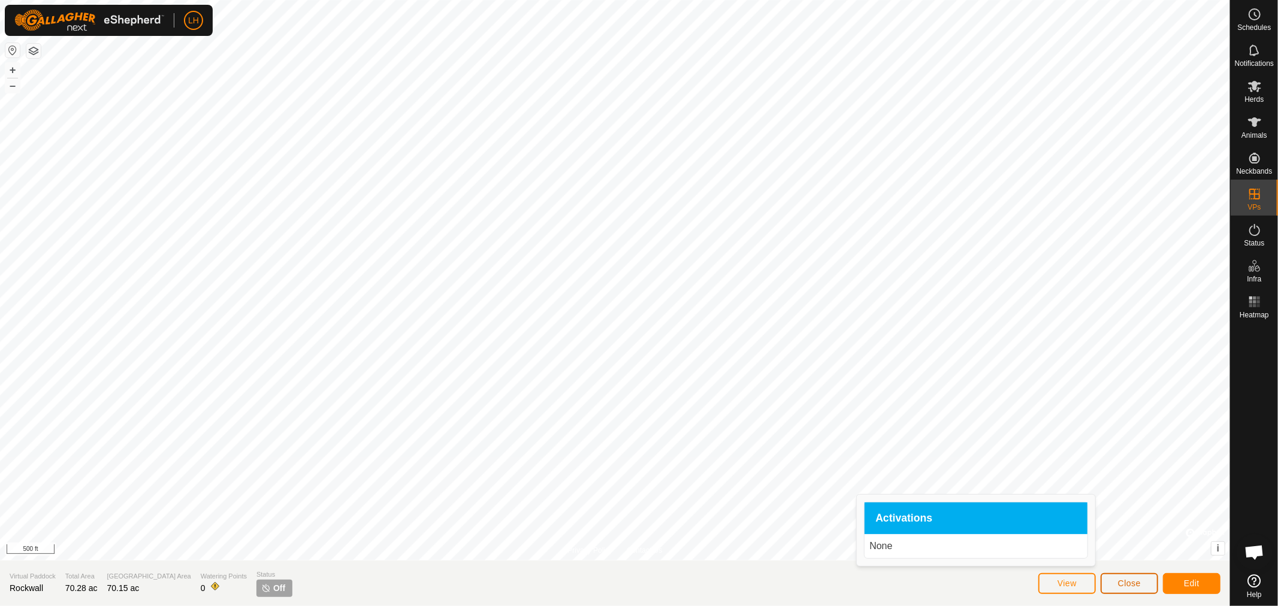
click at [1123, 586] on span "Close" at bounding box center [1129, 584] width 23 height 10
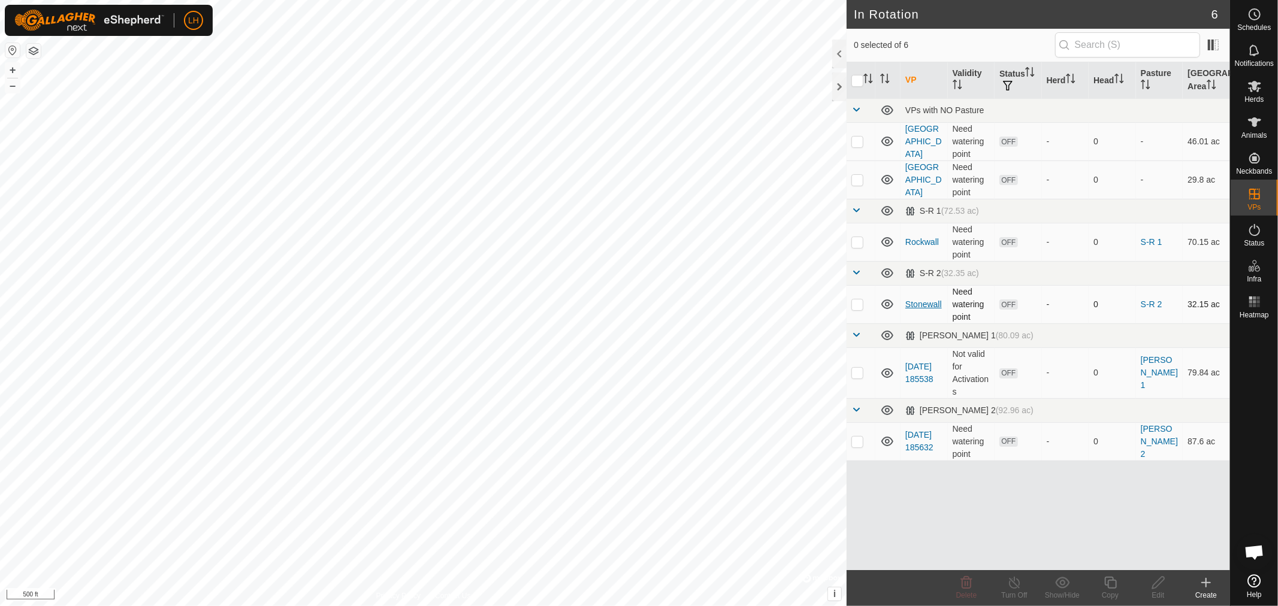
click at [923, 307] on link "Stonewall" at bounding box center [923, 305] width 37 height 10
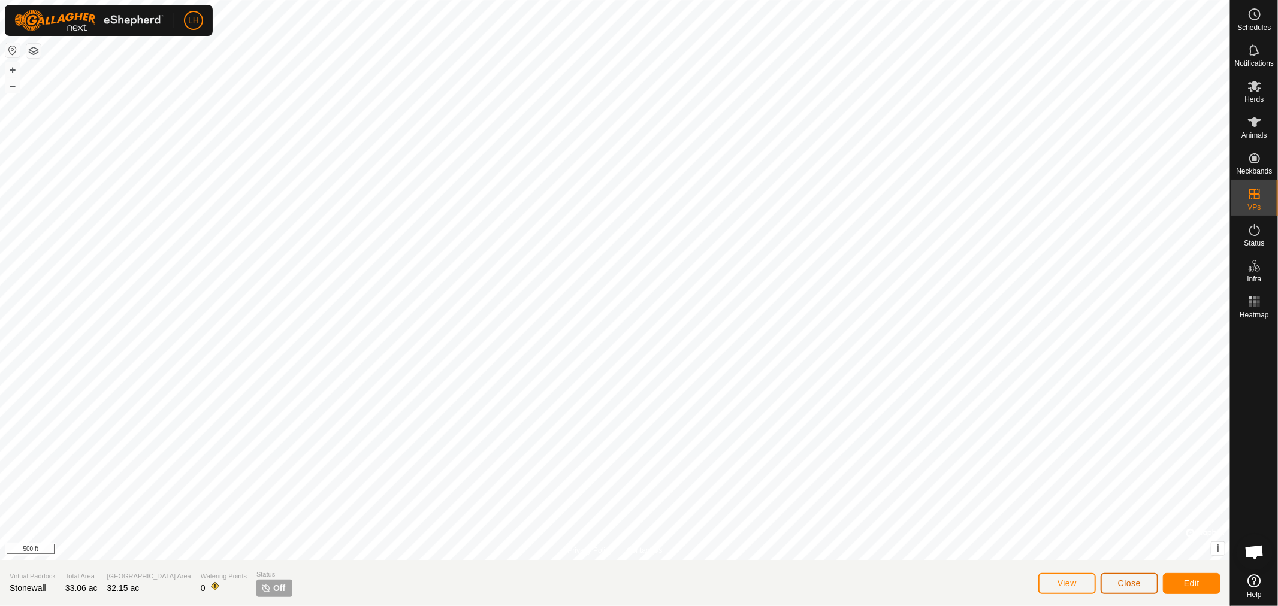
click at [1131, 583] on span "Close" at bounding box center [1129, 584] width 23 height 10
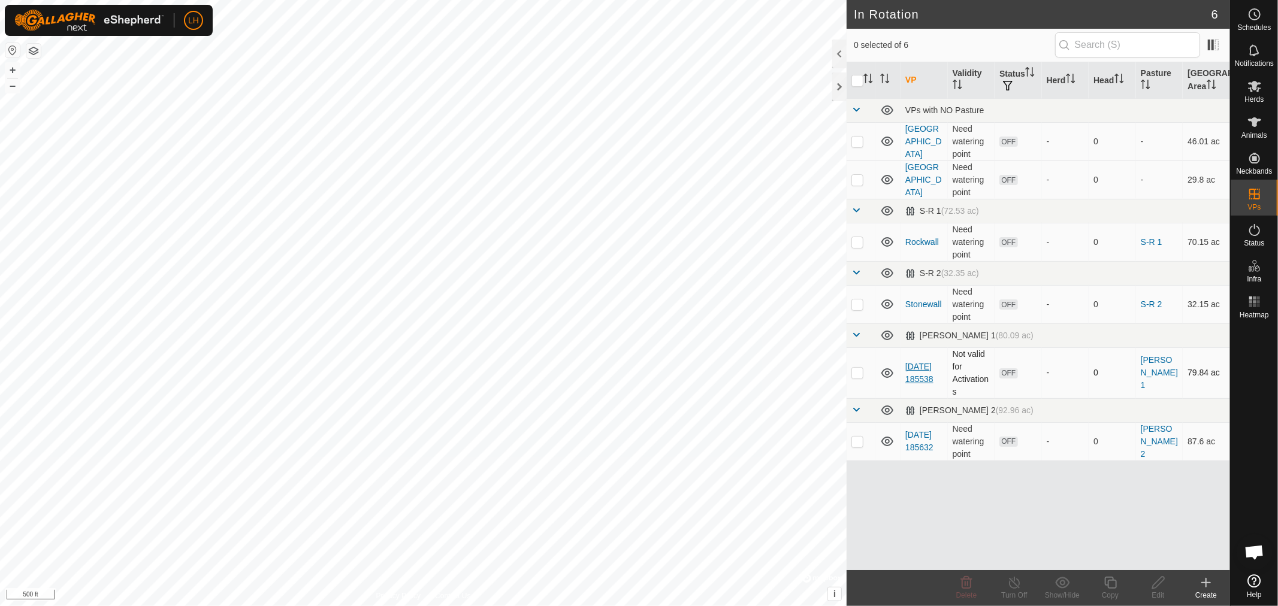
click at [917, 363] on link "[DATE] 185538" at bounding box center [919, 373] width 28 height 22
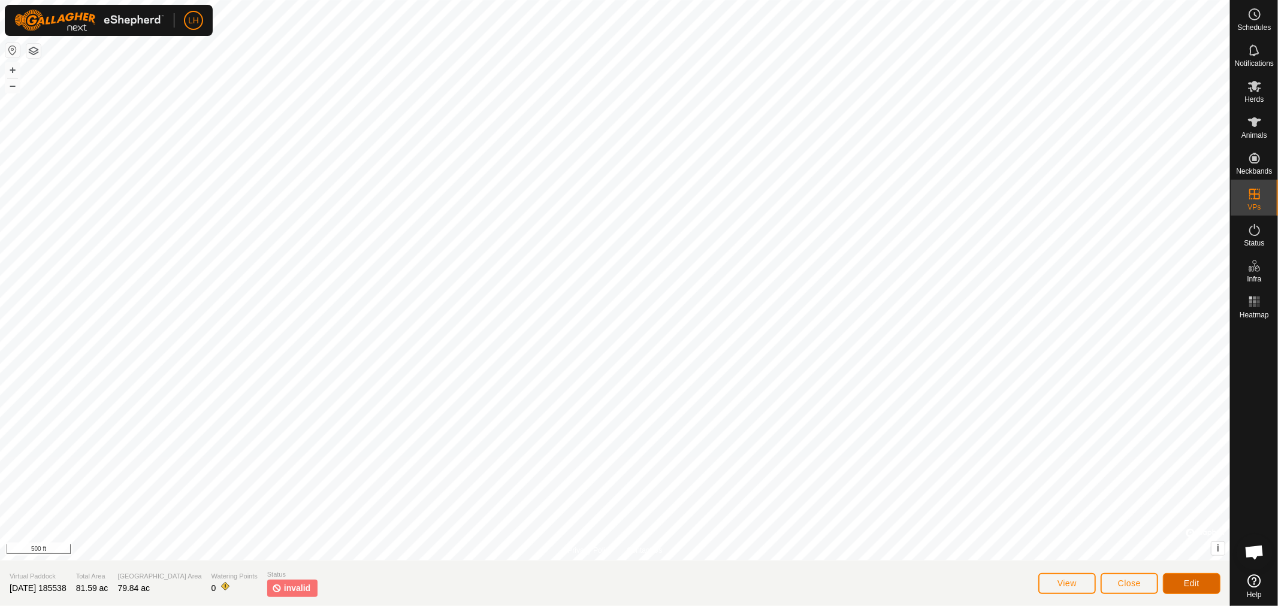
click at [1186, 579] on span "Edit" at bounding box center [1192, 584] width 16 height 10
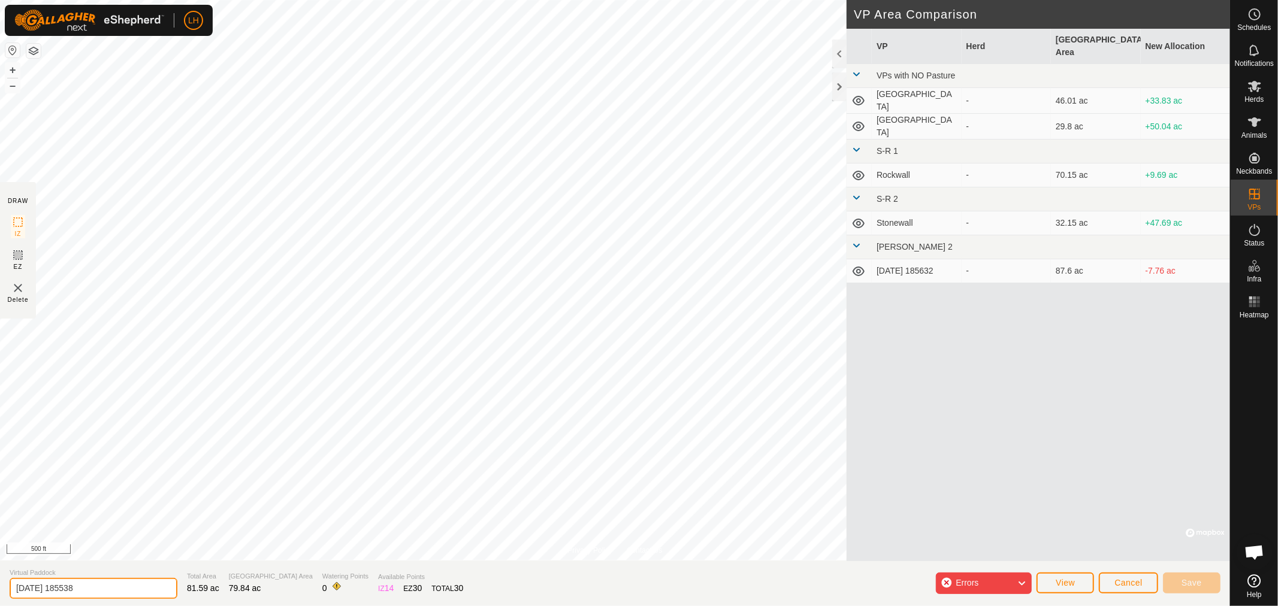
drag, startPoint x: 98, startPoint y: 582, endPoint x: 0, endPoint y: 571, distance: 98.9
click at [0, 579] on section "Virtual Paddock [DATE] 185538 Total Area 81.59 ac Grazing Area 79.84 ac Waterin…" at bounding box center [615, 584] width 1230 height 46
type input "[PERSON_NAME] West"
click at [1022, 583] on icon at bounding box center [1022, 584] width 10 height 16
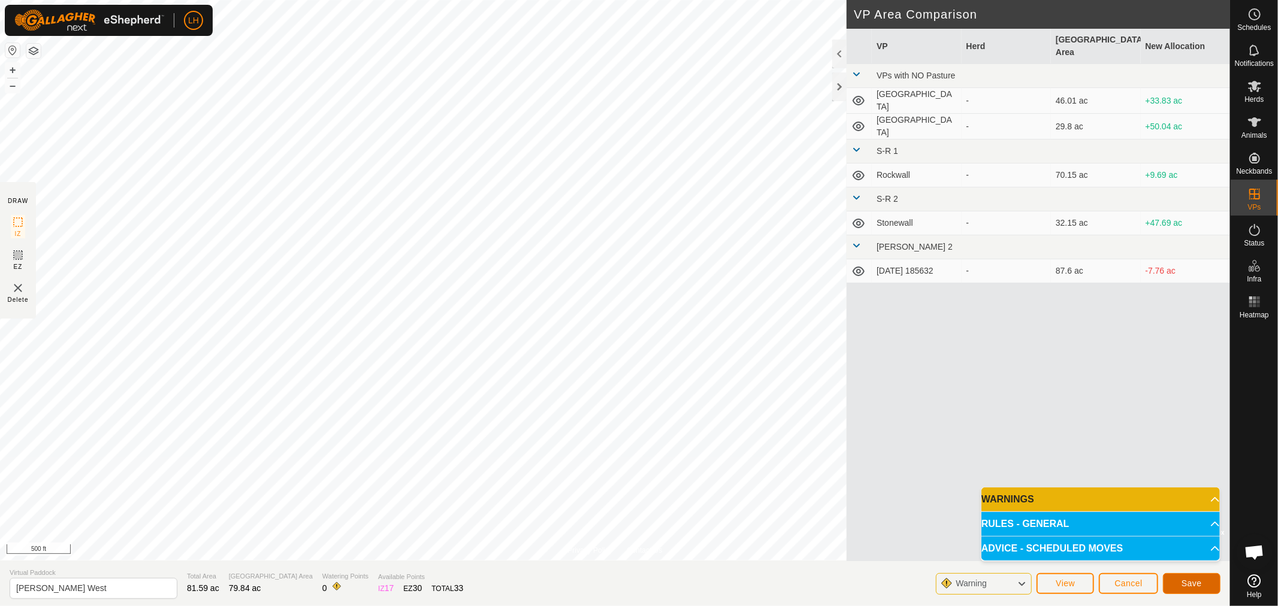
click at [1191, 581] on span "Save" at bounding box center [1192, 584] width 20 height 10
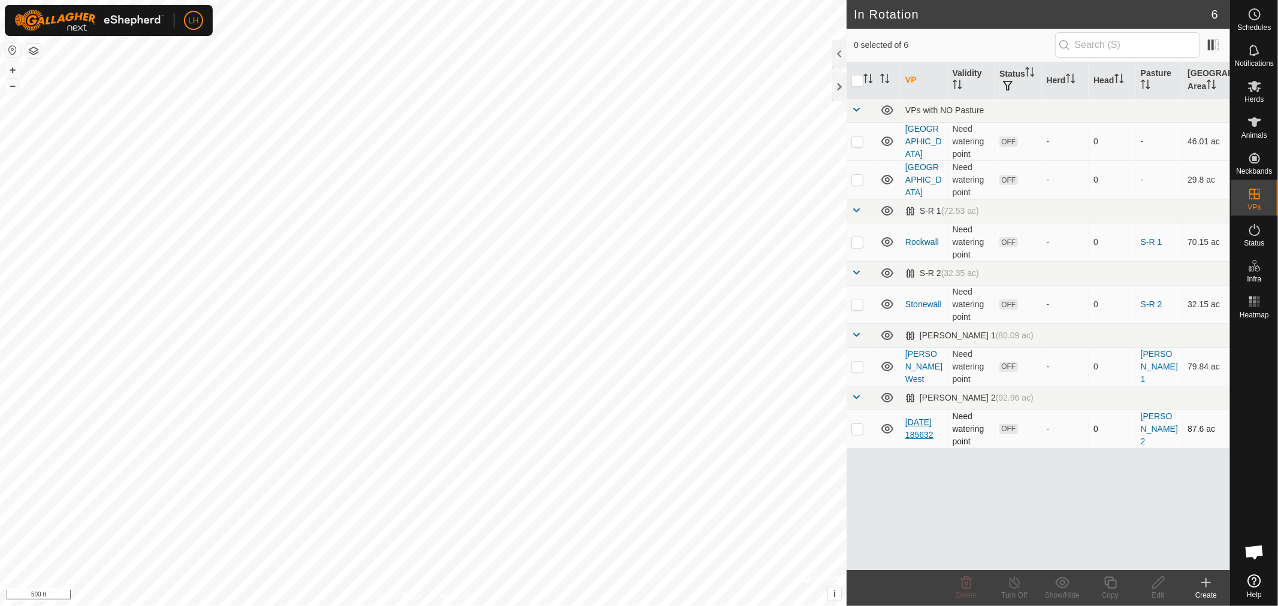
click at [920, 418] on link "[DATE] 185632" at bounding box center [919, 429] width 28 height 22
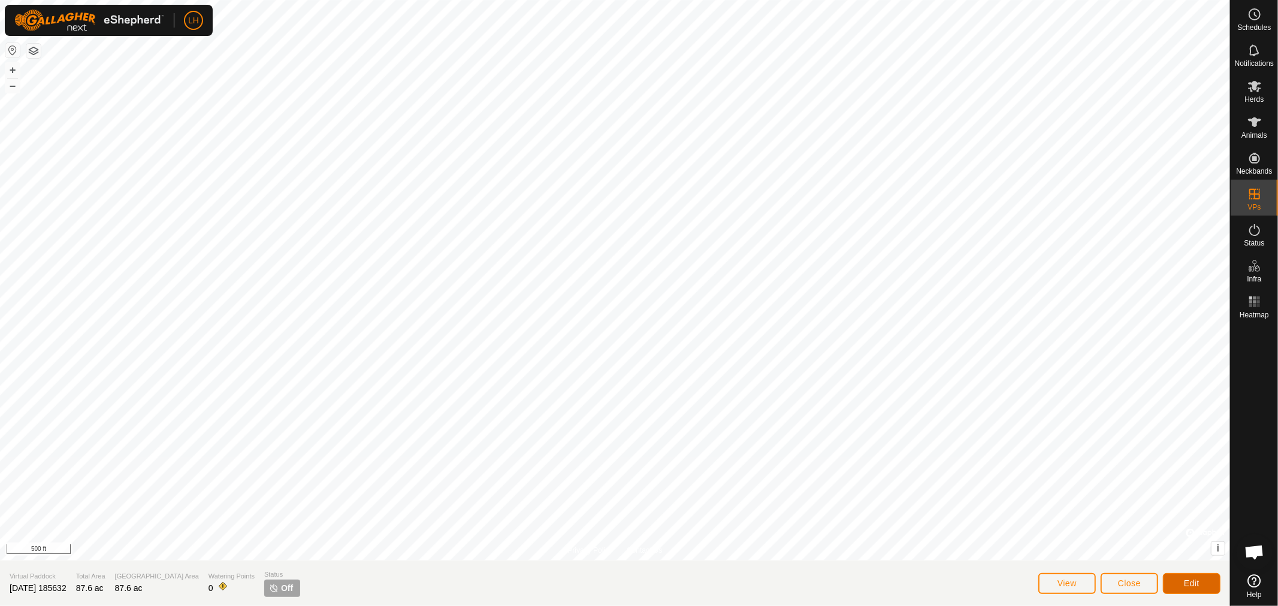
click at [1177, 579] on button "Edit" at bounding box center [1192, 583] width 58 height 21
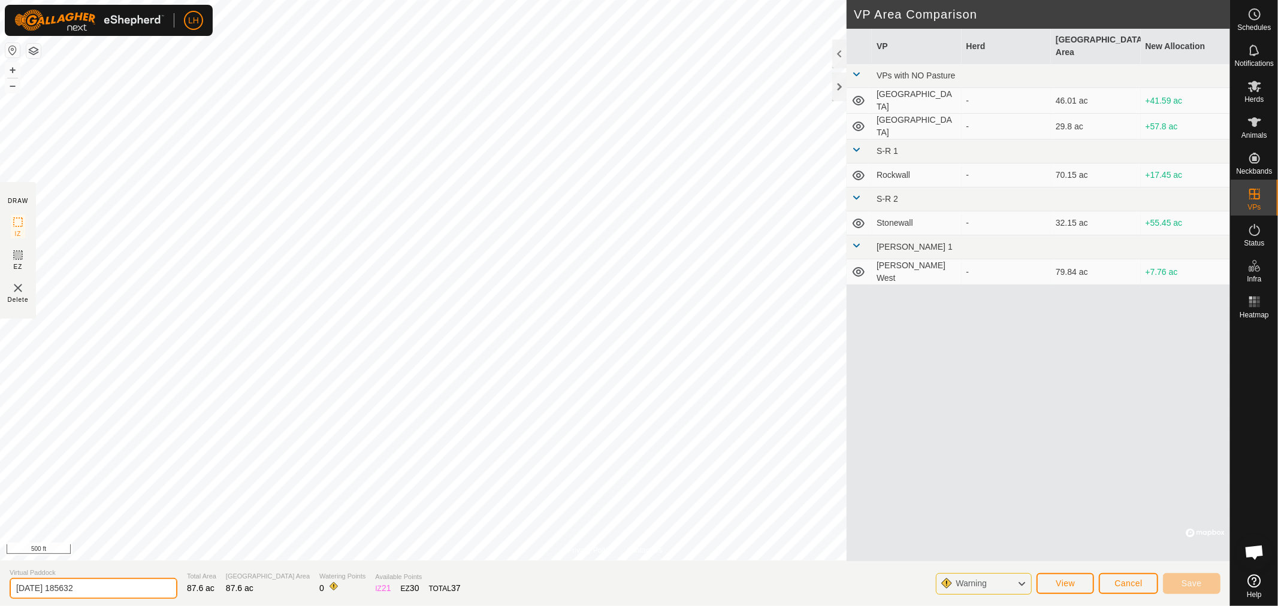
drag, startPoint x: 99, startPoint y: 585, endPoint x: 0, endPoint y: 561, distance: 102.2
click at [0, 564] on section "Virtual Paddock [DATE] 185632 Total Area 87.6 ac Grazing Area 87.6 ac Watering …" at bounding box center [615, 584] width 1230 height 46
drag, startPoint x: 96, startPoint y: 589, endPoint x: 0, endPoint y: 579, distance: 96.9
click at [0, 579] on section "Virtual Paddock [DATE] 185632 Total Area 87.6 ac Grazing Area 87.6 ac Watering …" at bounding box center [615, 584] width 1230 height 46
type input "[PERSON_NAME] East"
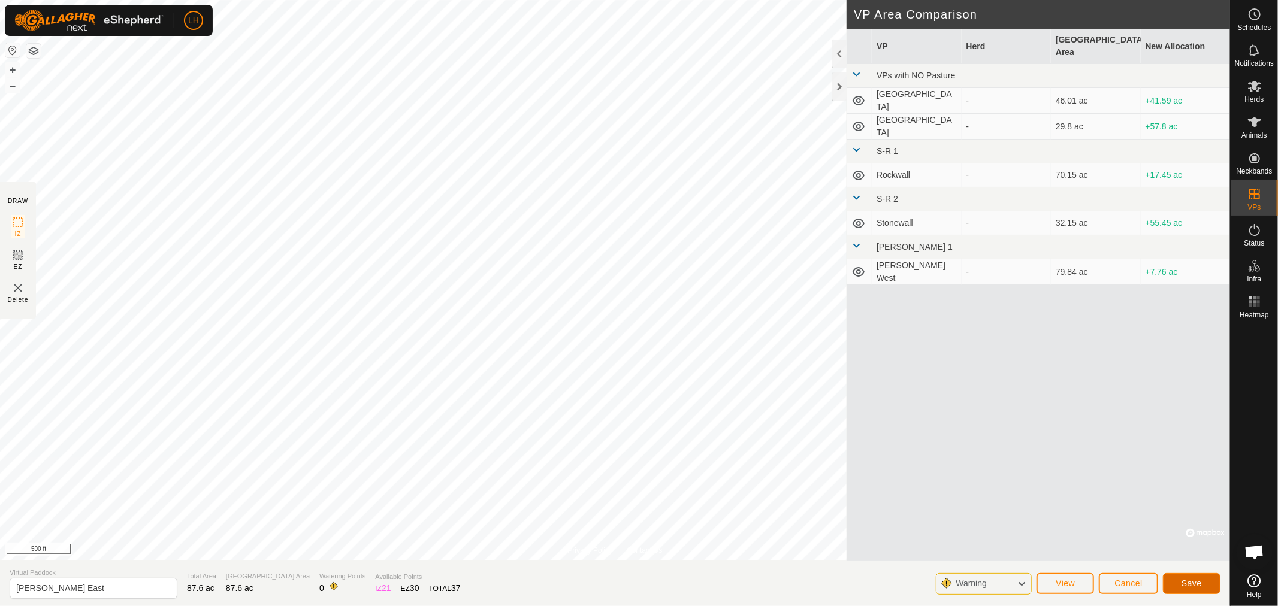
click at [1195, 584] on span "Save" at bounding box center [1192, 584] width 20 height 10
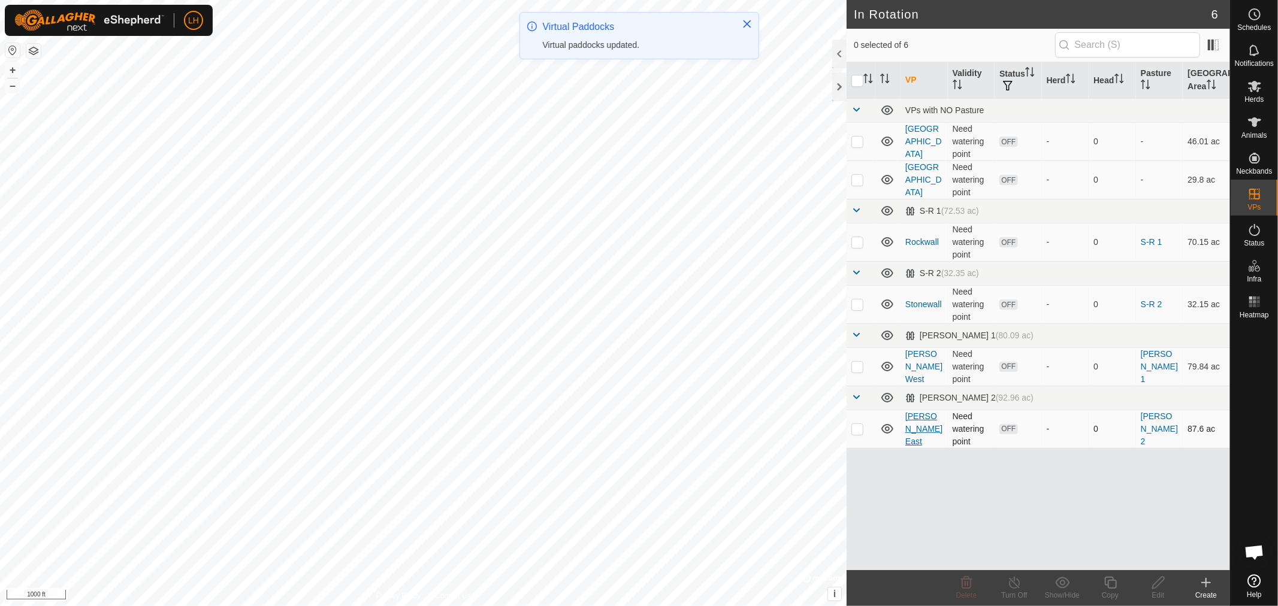
click at [918, 422] on link "[PERSON_NAME] East" at bounding box center [923, 429] width 37 height 35
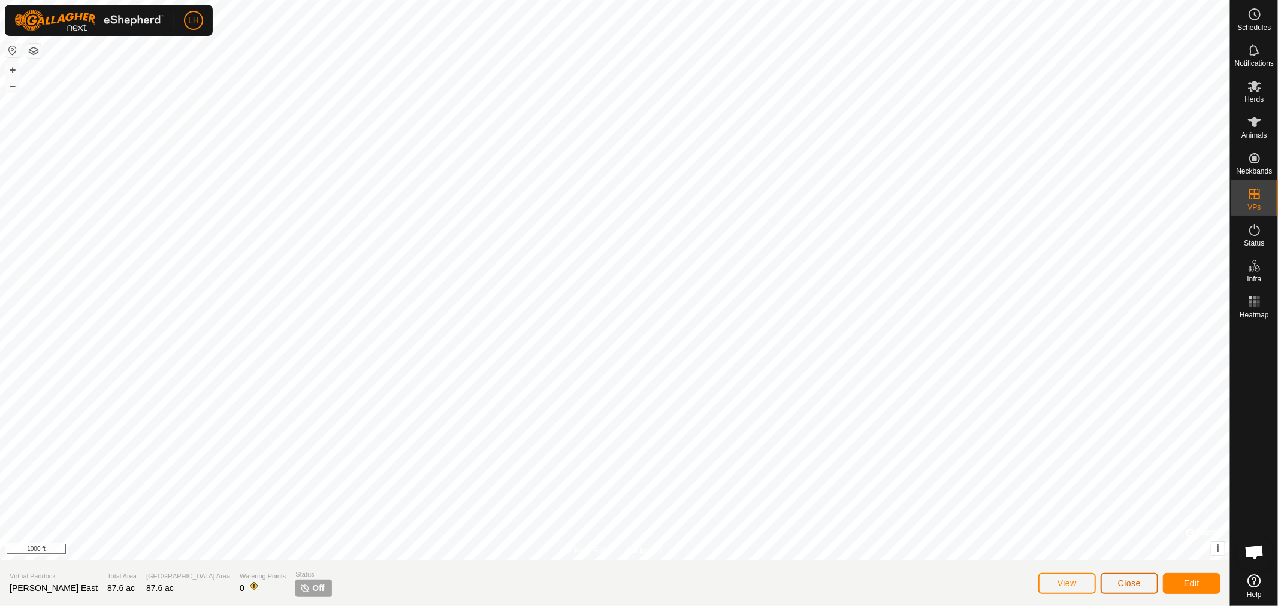
click at [1130, 584] on span "Close" at bounding box center [1129, 584] width 23 height 10
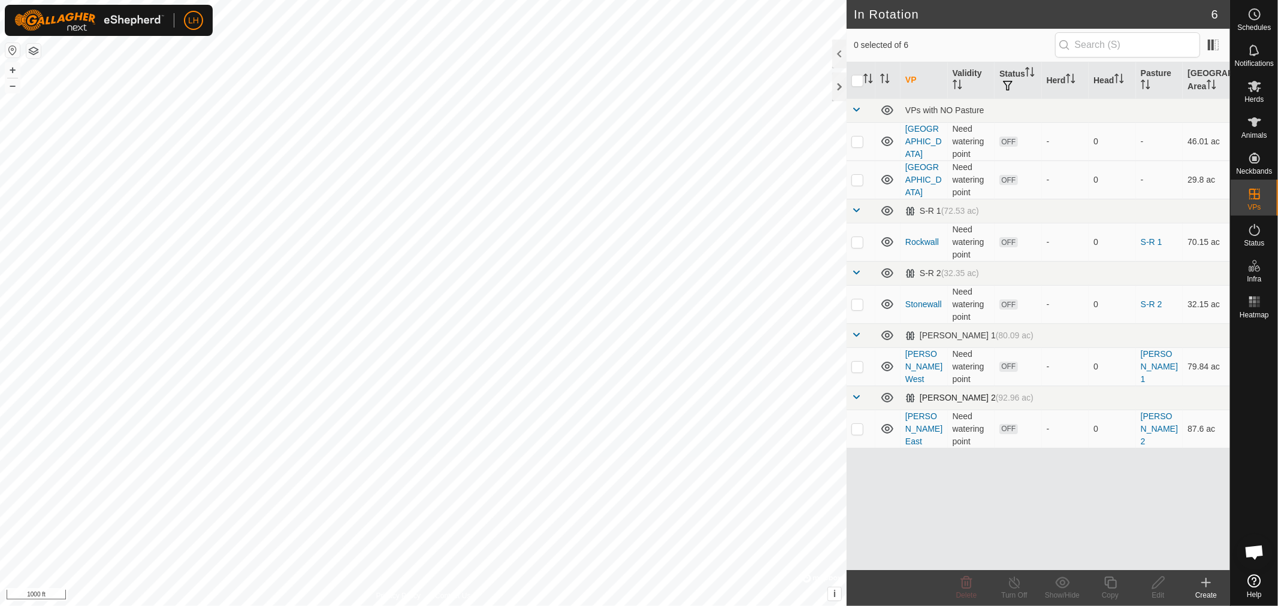
click at [931, 397] on div "[PERSON_NAME] 2 (92.96 ac)" at bounding box center [969, 398] width 128 height 10
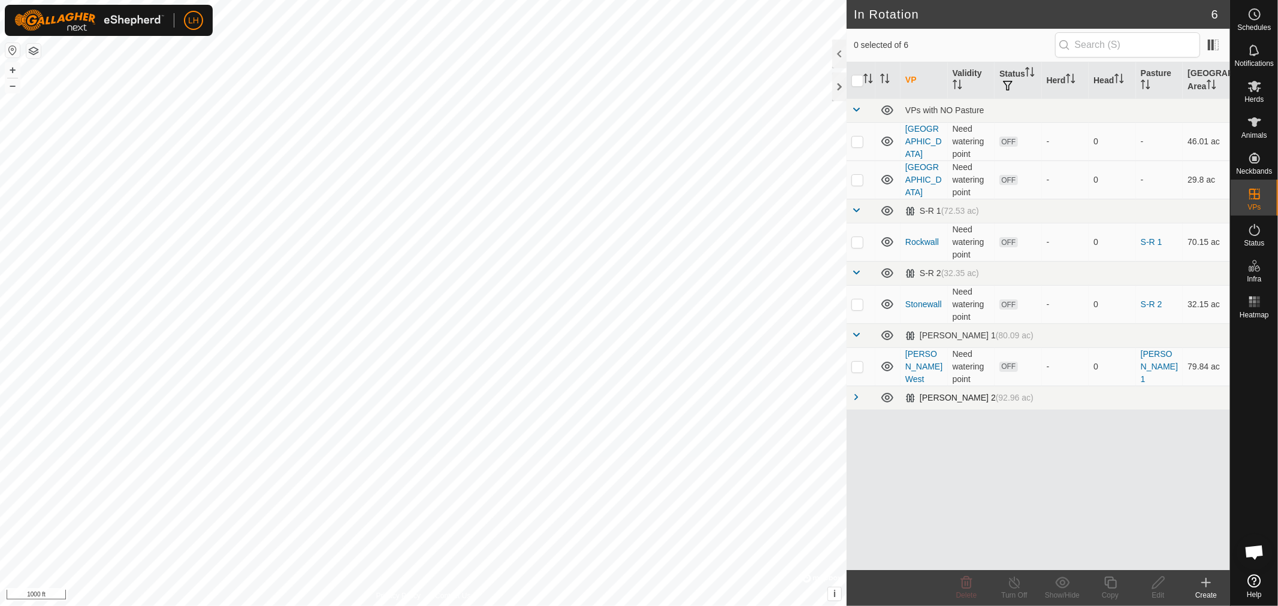
click at [854, 398] on span at bounding box center [856, 397] width 10 height 10
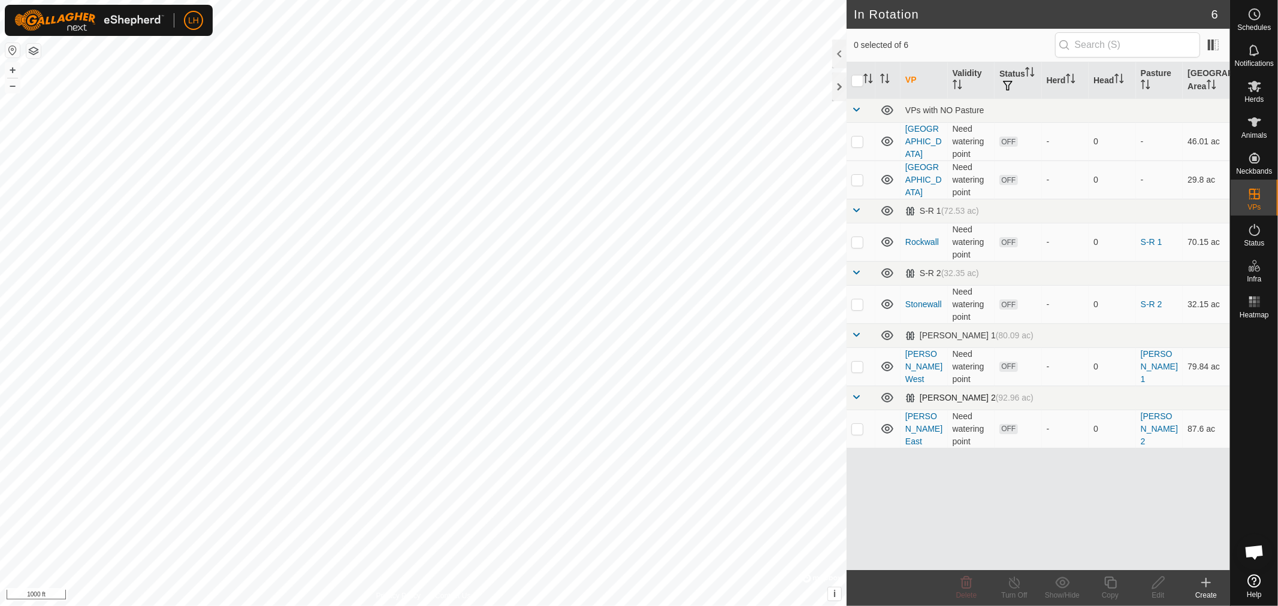
click at [855, 397] on span at bounding box center [856, 397] width 10 height 10
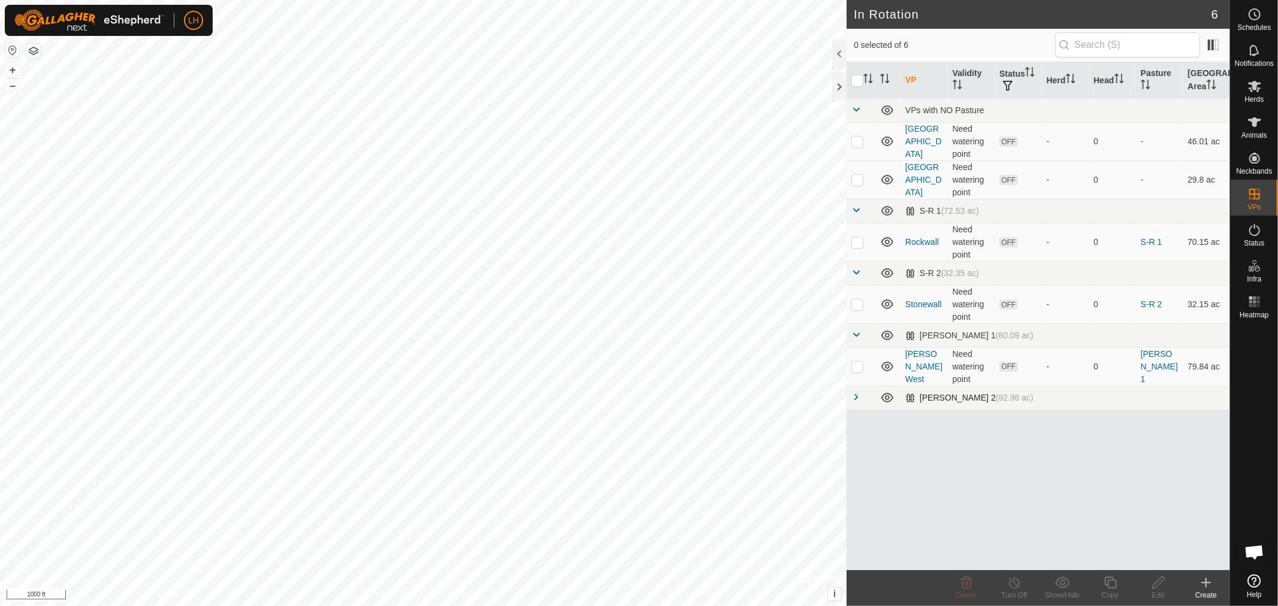
click at [855, 397] on span at bounding box center [856, 397] width 10 height 10
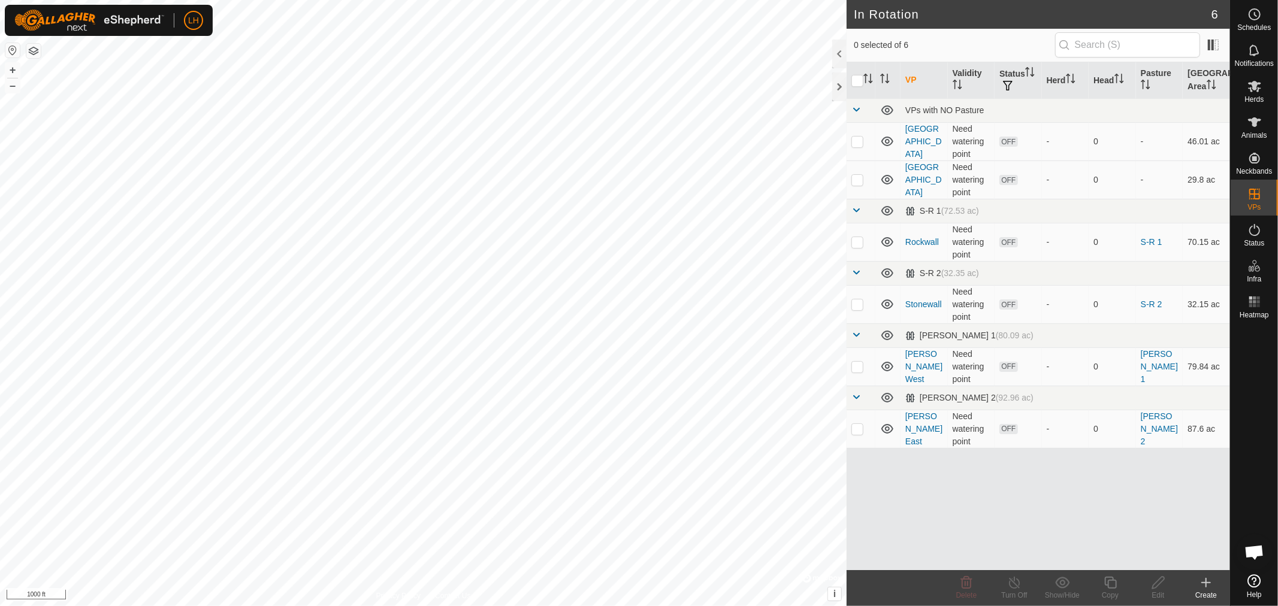
click at [1257, 555] on span "Open chat" at bounding box center [1254, 553] width 20 height 17
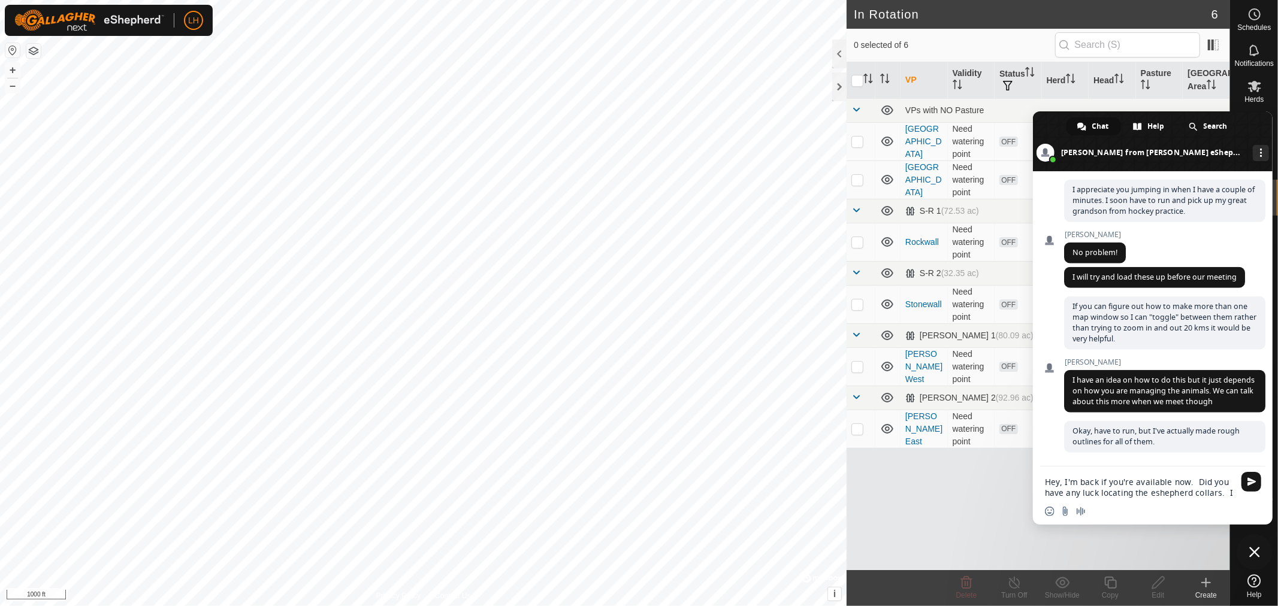
scroll to position [5411, 0]
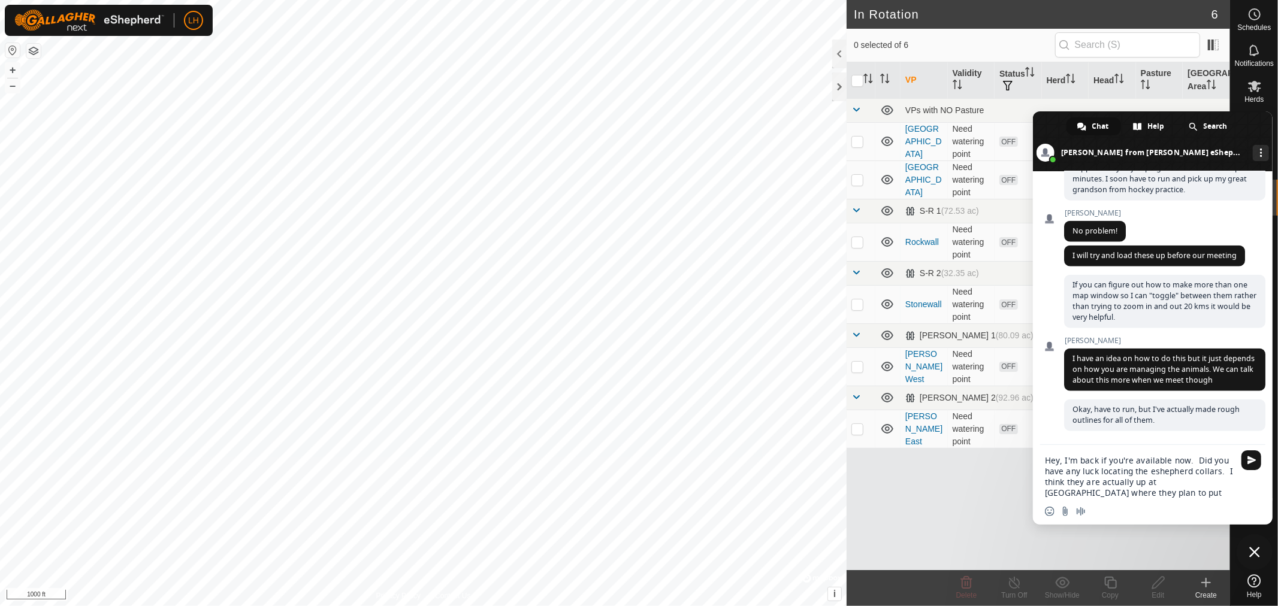
type textarea "Hey, I'm back if you're available now. Did you have any luck locating the eshep…"
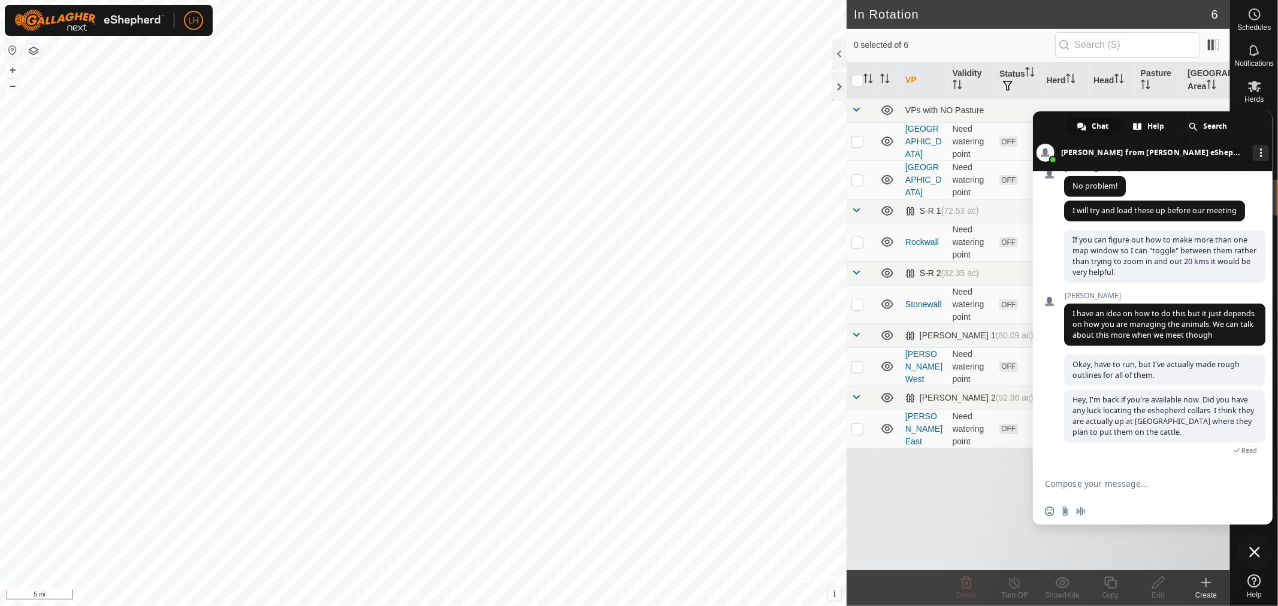
scroll to position [5481, 0]
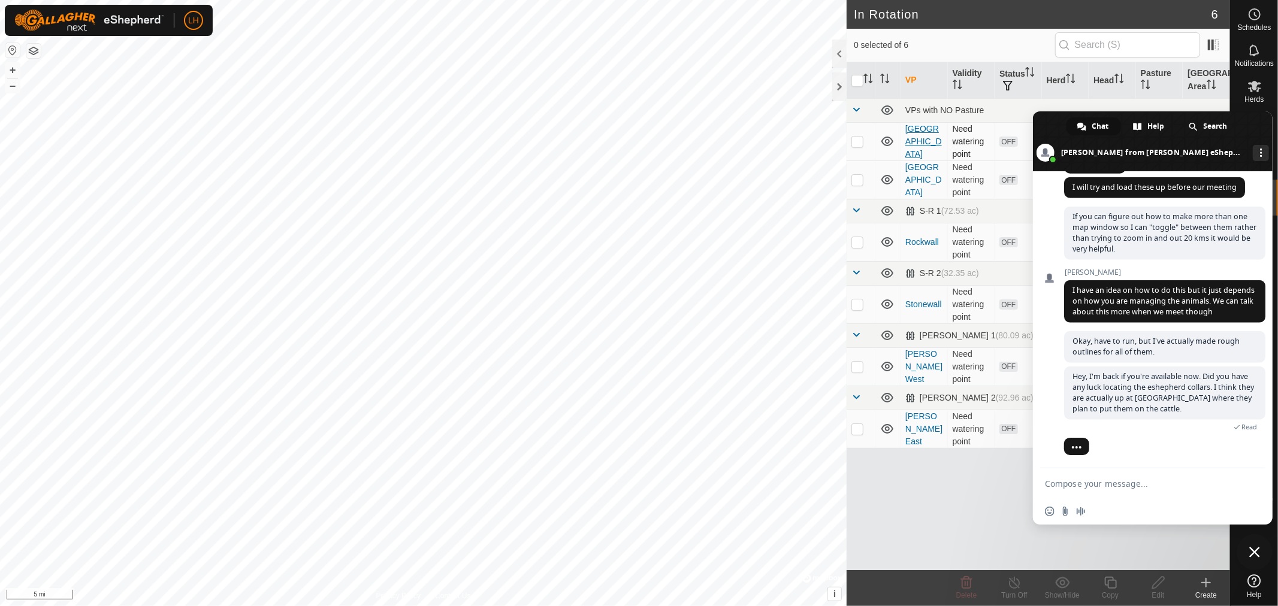
click at [926, 138] on link "[GEOGRAPHIC_DATA]" at bounding box center [923, 141] width 37 height 35
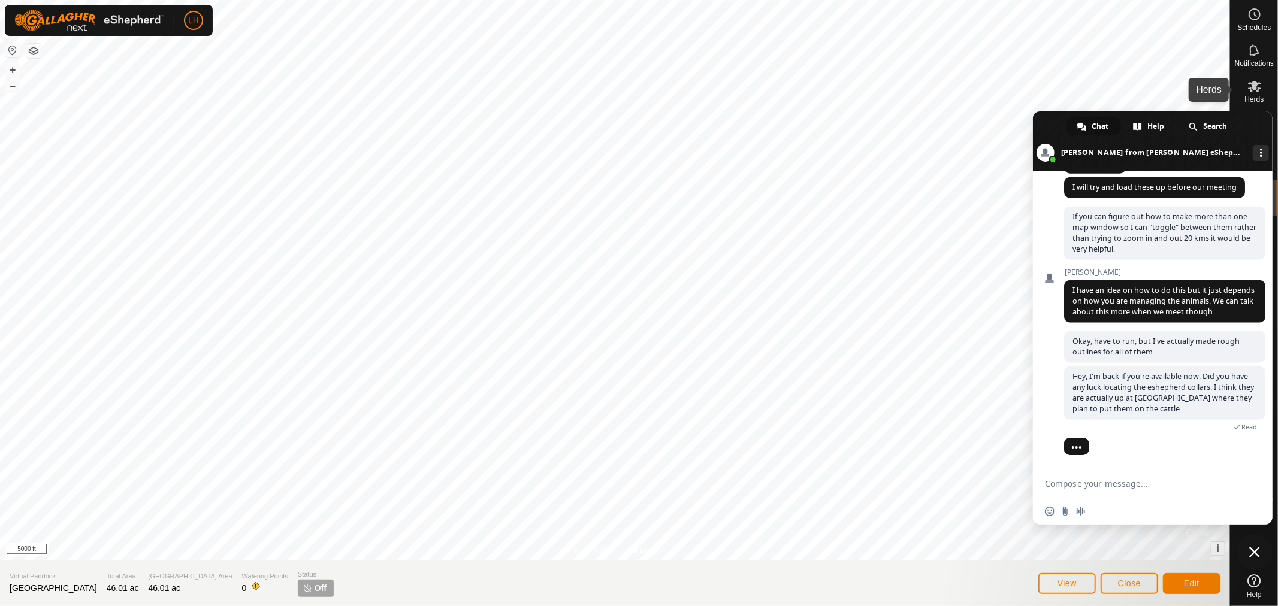
click at [1255, 87] on icon at bounding box center [1254, 86] width 13 height 11
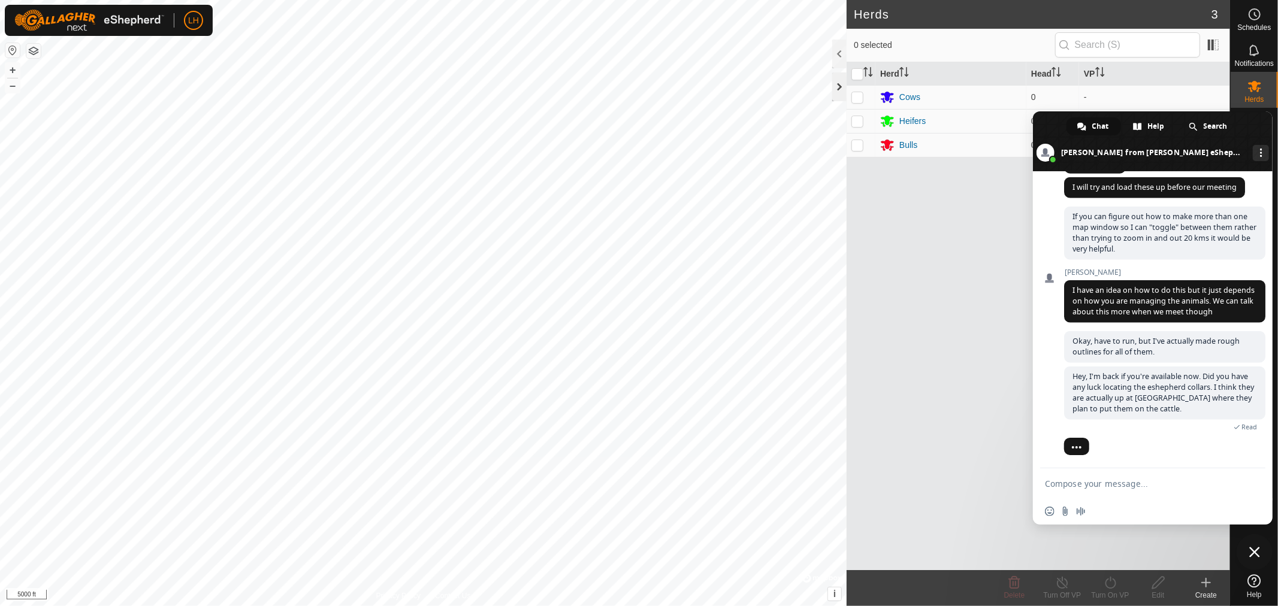
click at [841, 86] on div at bounding box center [839, 86] width 14 height 29
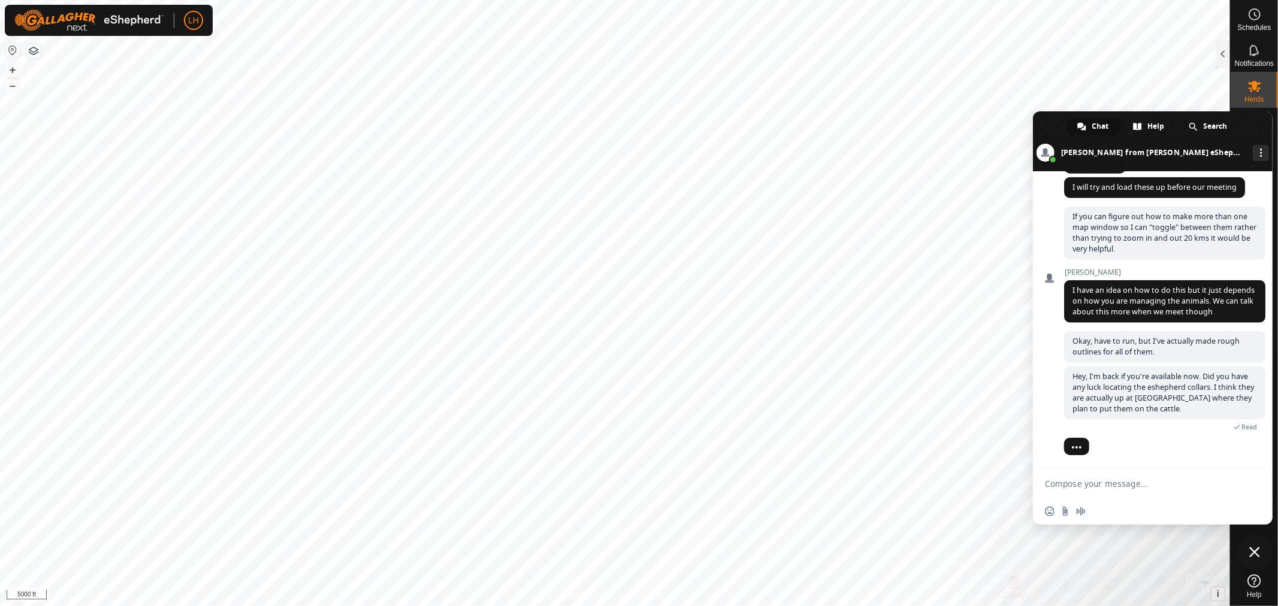
scroll to position [5512, 0]
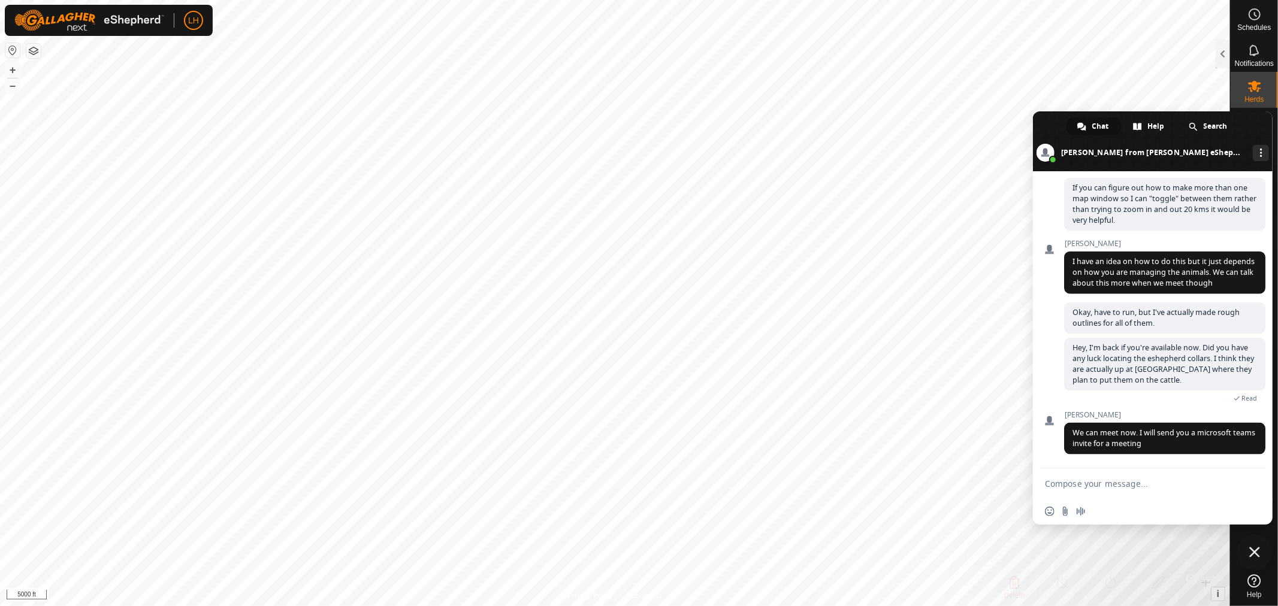
click at [1119, 486] on textarea "Compose your message..." at bounding box center [1139, 484] width 189 height 11
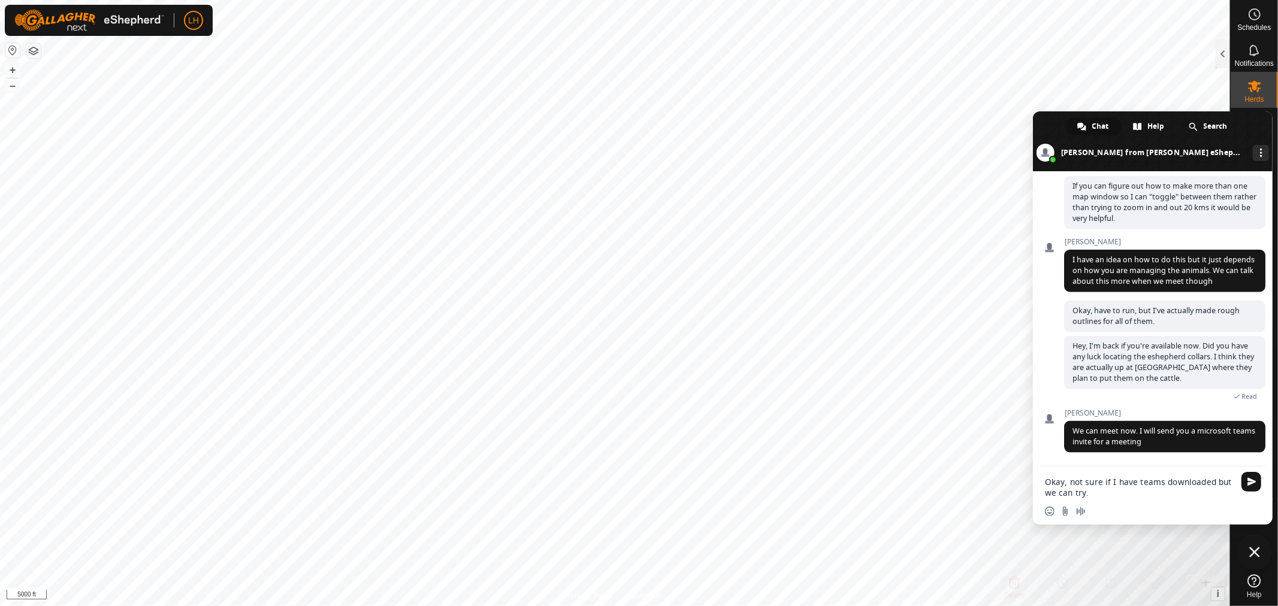
type textarea "Okay, not sure if I have teams downloaded but we can try."
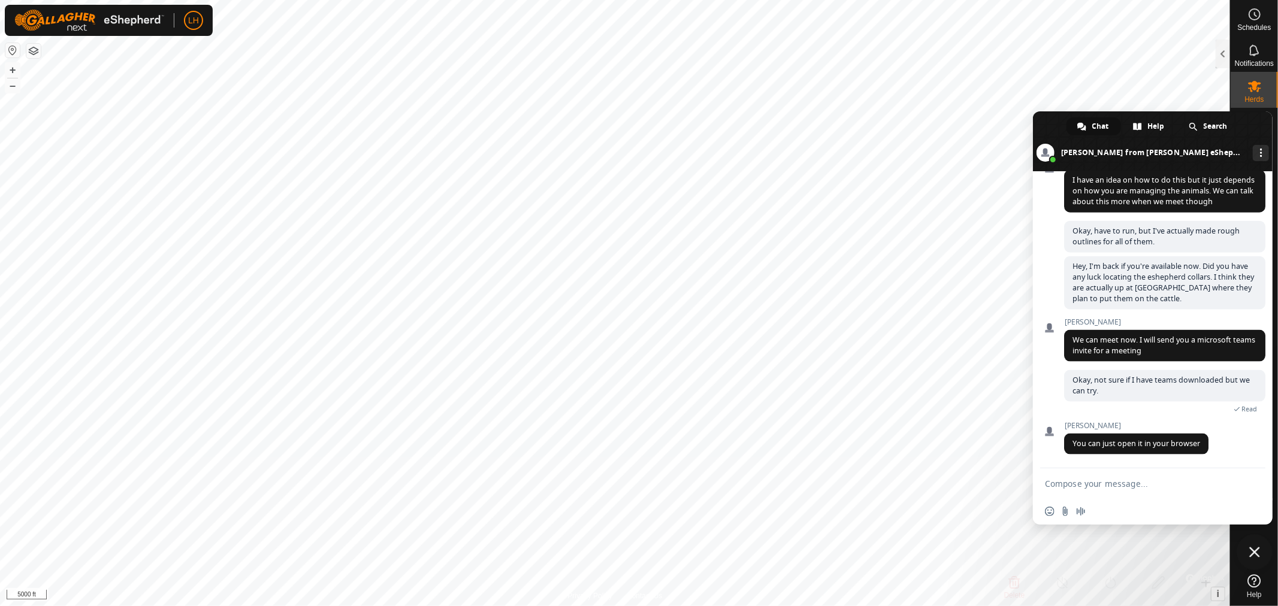
scroll to position [5595, 0]
type textarea "Okay,"
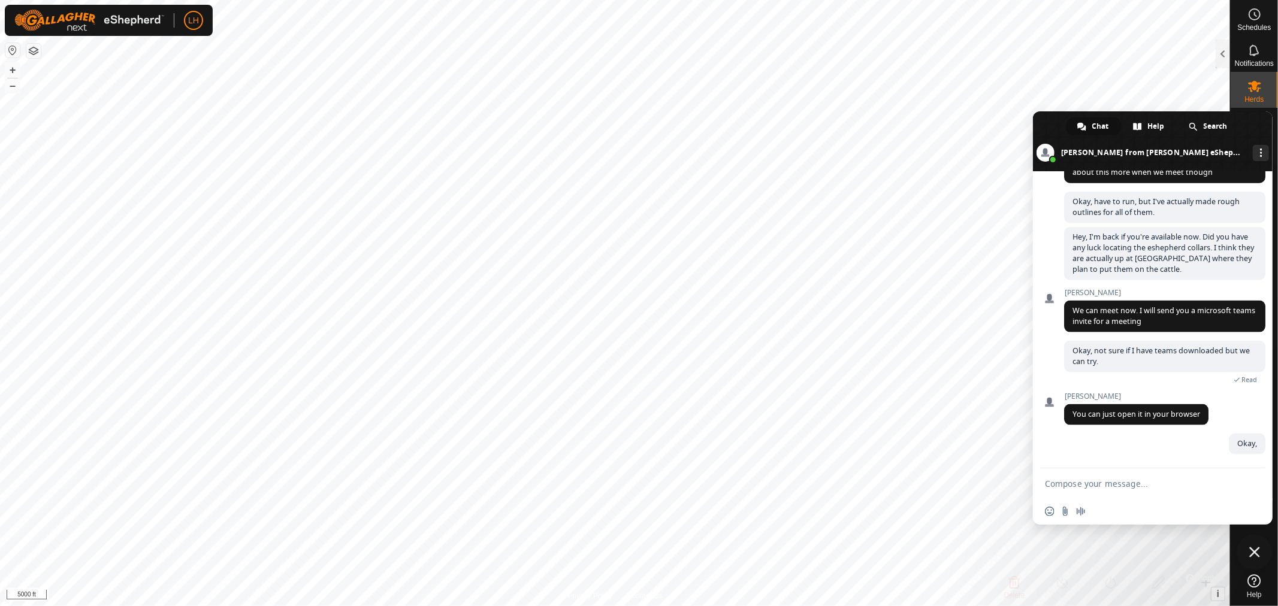
scroll to position [5625, 0]
